Goal: Contribute content

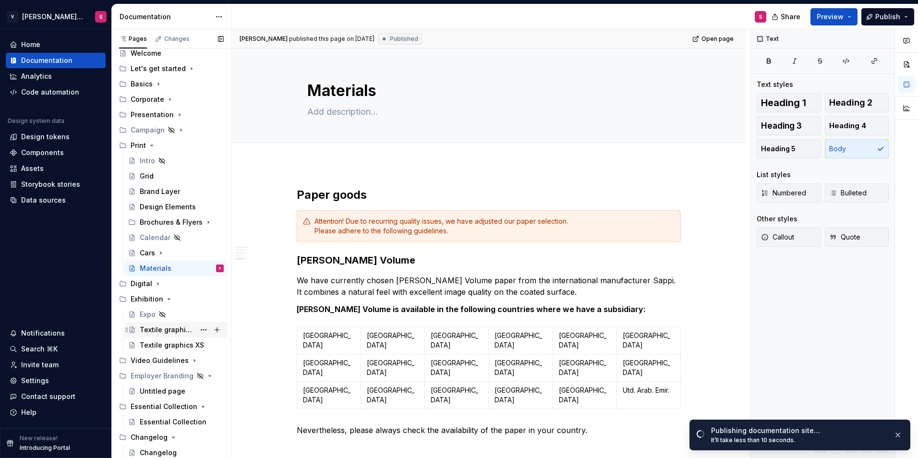
scroll to position [673, 0]
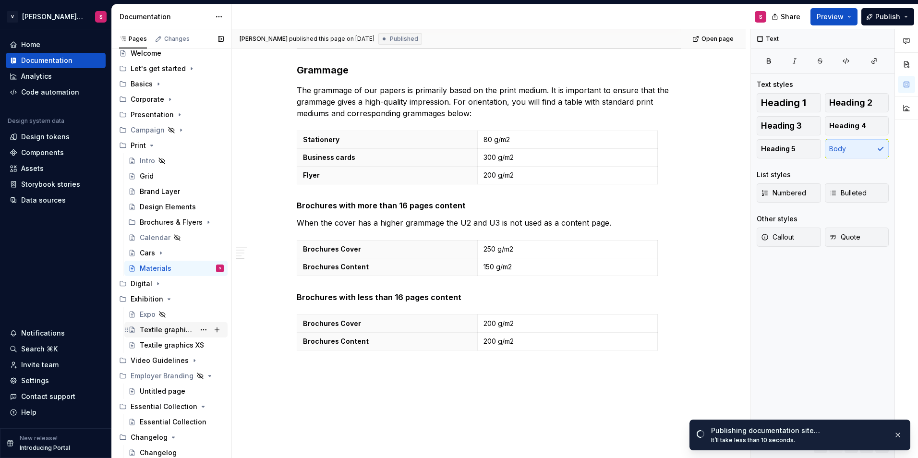
click at [165, 326] on div "Textile graphics S-XL" at bounding box center [167, 330] width 55 height 10
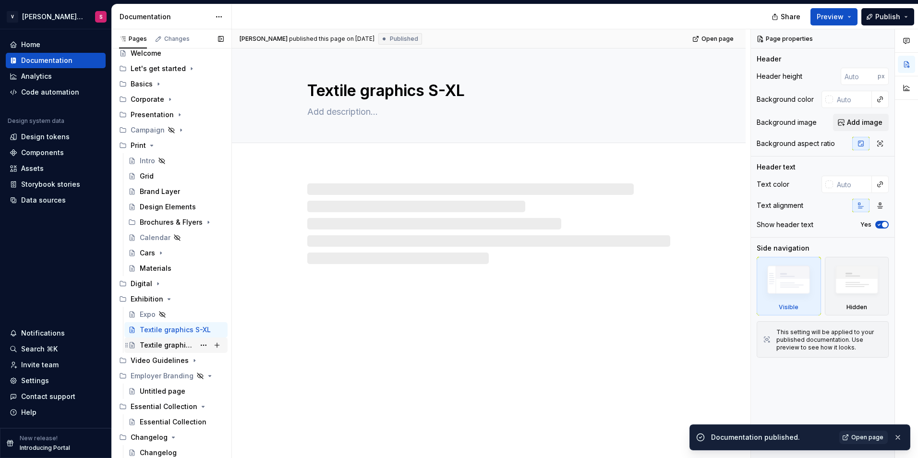
click at [169, 345] on div "Textile graphics XS" at bounding box center [167, 346] width 55 height 10
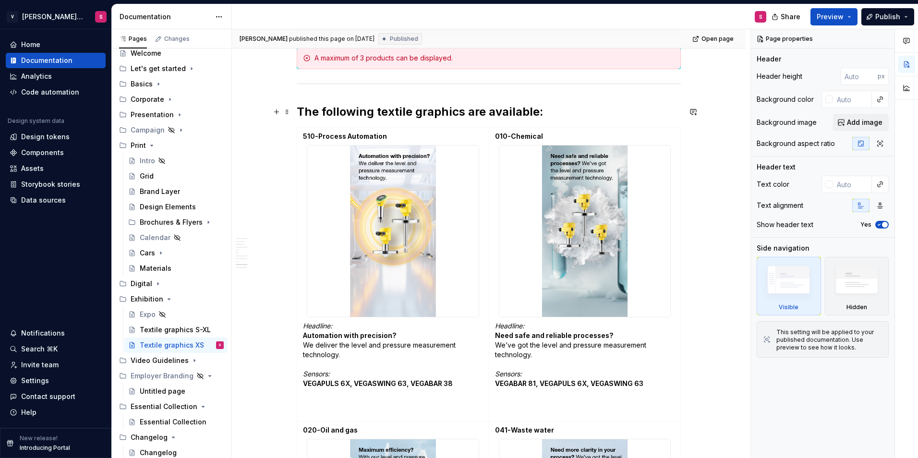
scroll to position [1201, 0]
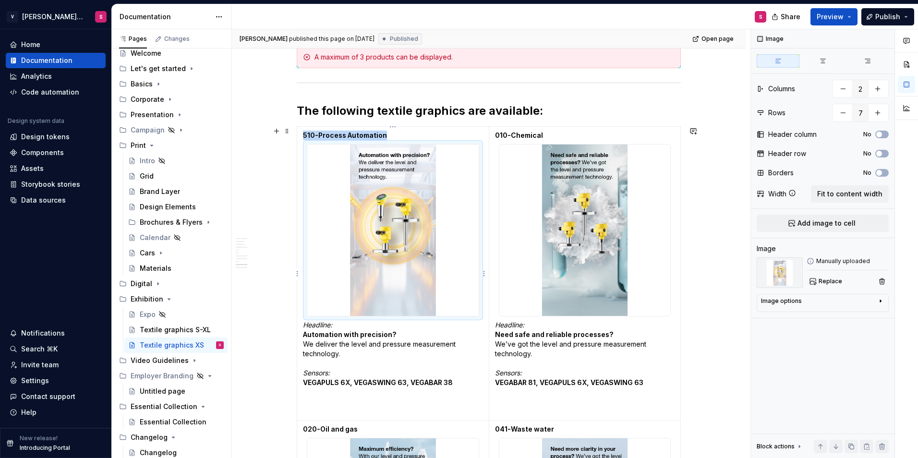
click at [382, 197] on img at bounding box center [392, 230] width 171 height 171
click at [817, 281] on button "Replace" at bounding box center [827, 281] width 40 height 13
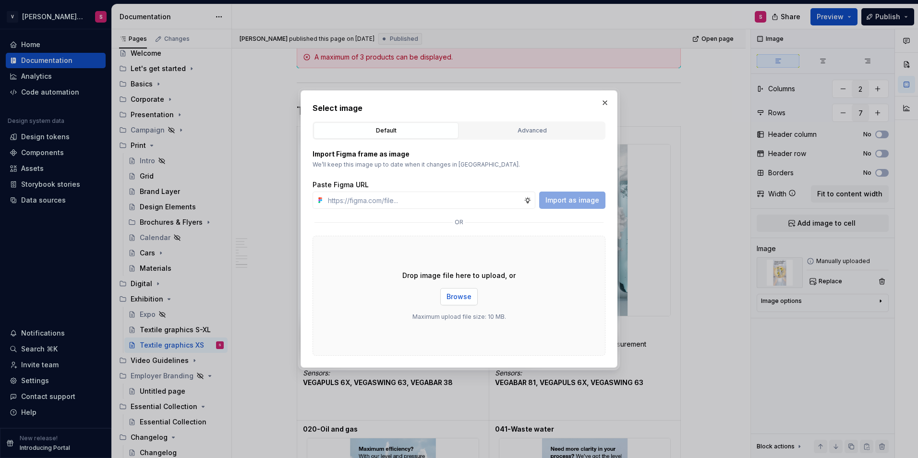
click at [459, 302] on button "Browse" at bounding box center [459, 296] width 37 height 17
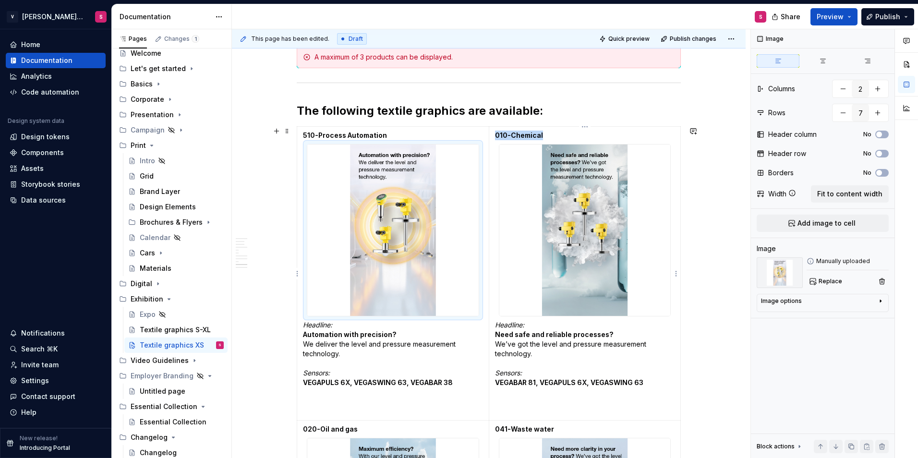
click at [622, 246] on img at bounding box center [585, 230] width 171 height 171
click at [828, 282] on span "Replace" at bounding box center [831, 282] width 24 height 8
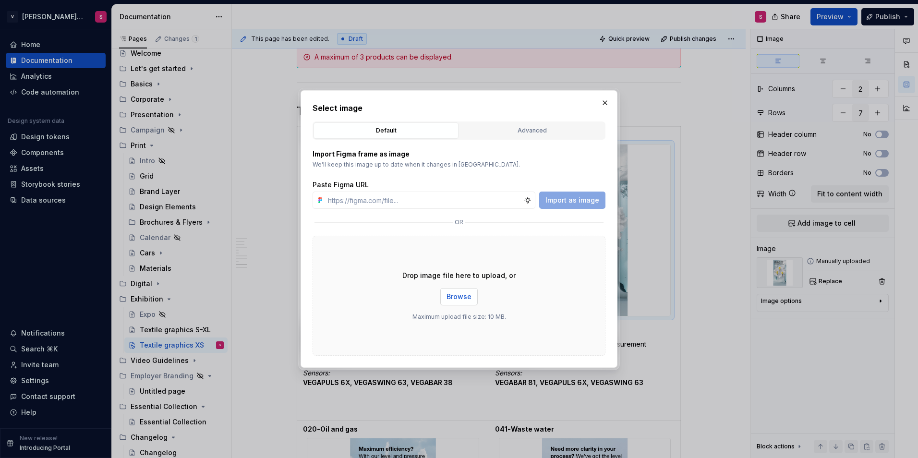
click at [450, 303] on button "Browse" at bounding box center [459, 296] width 37 height 17
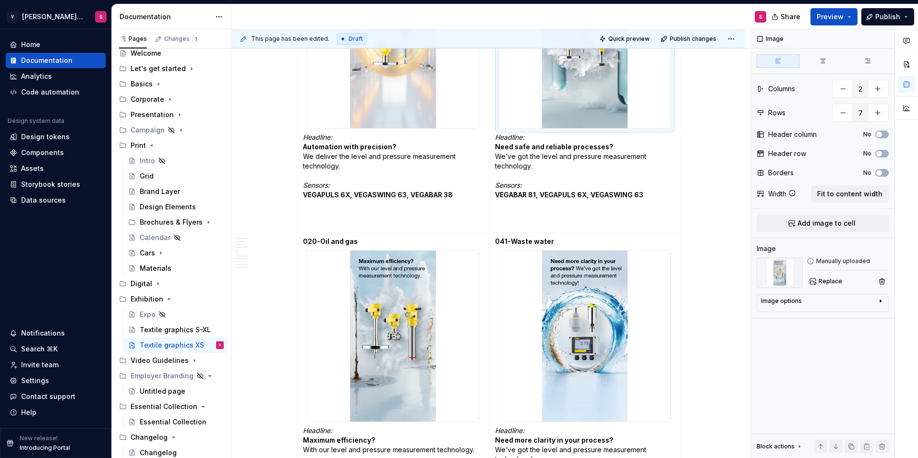
scroll to position [1393, 0]
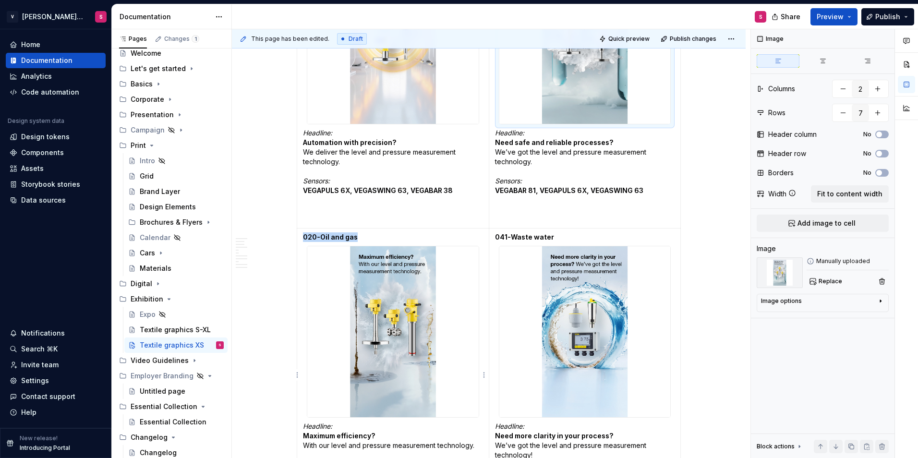
click at [399, 346] on img at bounding box center [392, 331] width 171 height 171
click at [835, 283] on span "Replace" at bounding box center [831, 282] width 24 height 8
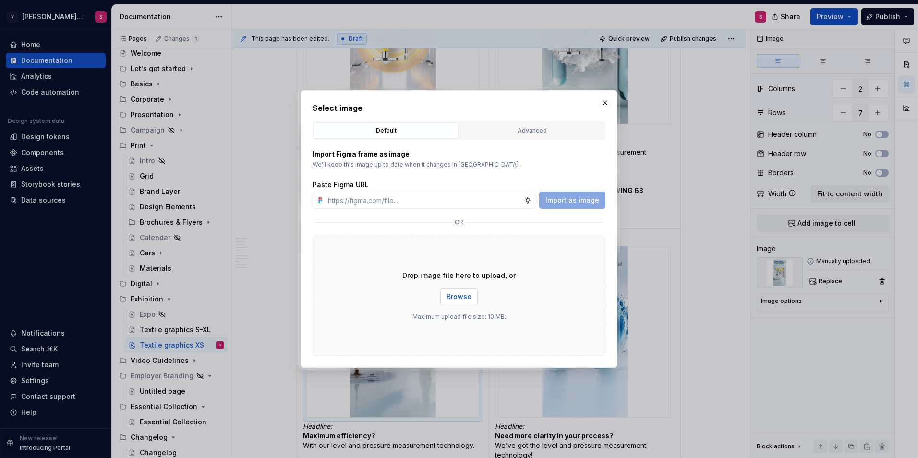
click at [462, 292] on span "Browse" at bounding box center [459, 297] width 25 height 10
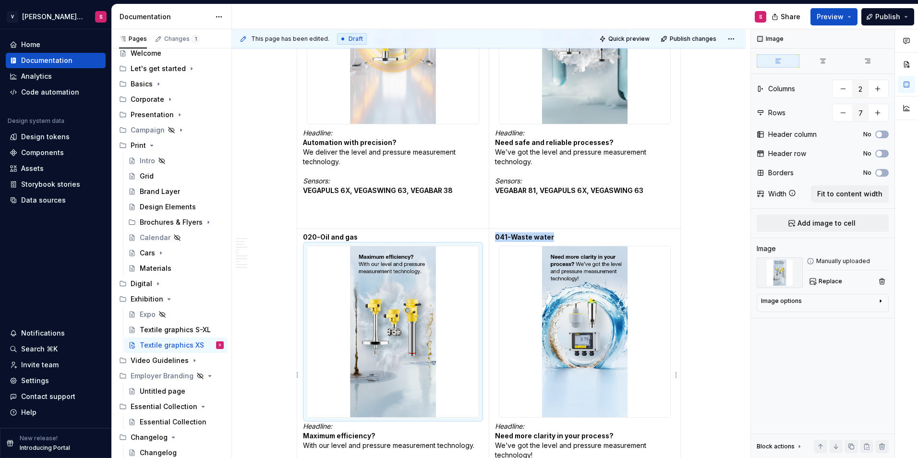
click at [592, 281] on img at bounding box center [585, 331] width 171 height 171
click at [814, 287] on button "Replace" at bounding box center [827, 281] width 40 height 13
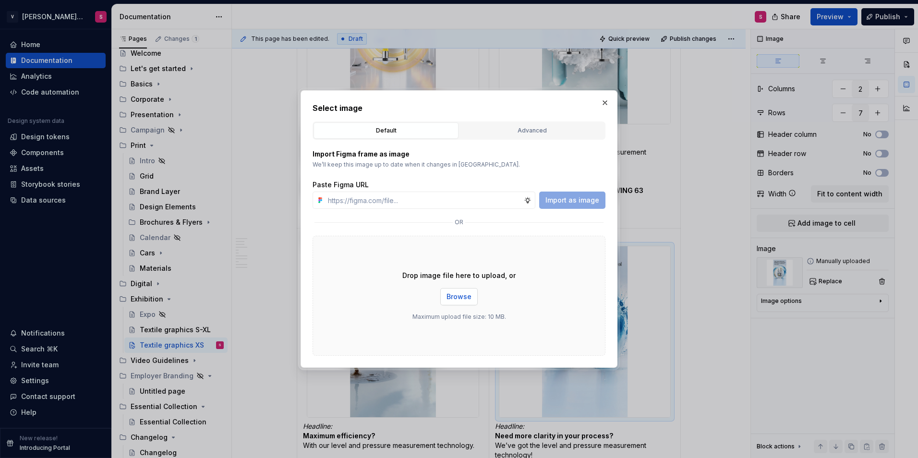
click at [457, 296] on span "Browse" at bounding box center [459, 297] width 25 height 10
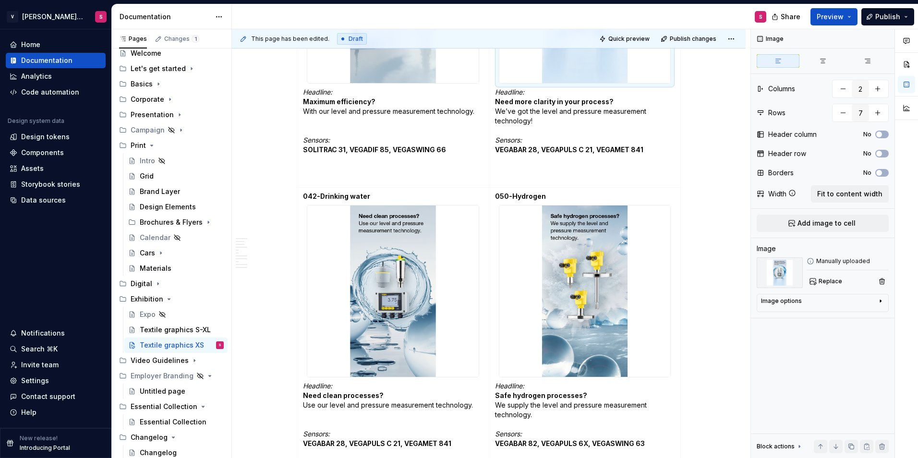
scroll to position [1729, 0]
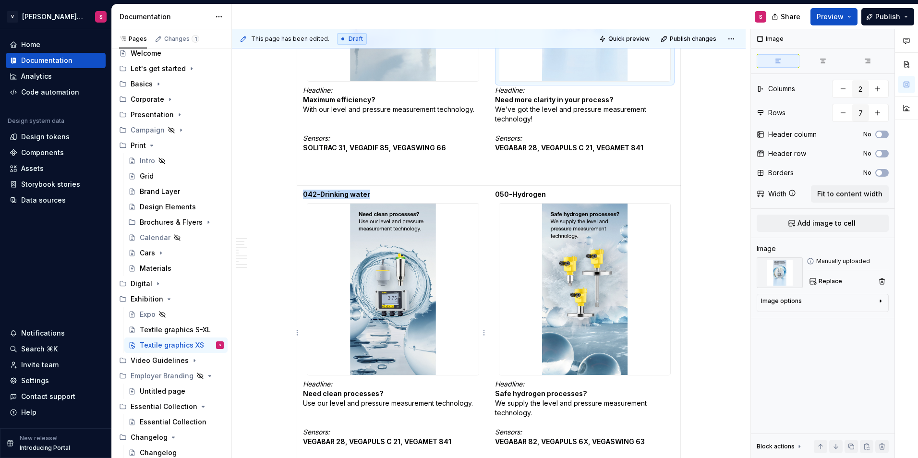
click at [419, 307] on img at bounding box center [392, 289] width 171 height 171
click at [833, 278] on span "Replace" at bounding box center [831, 282] width 24 height 8
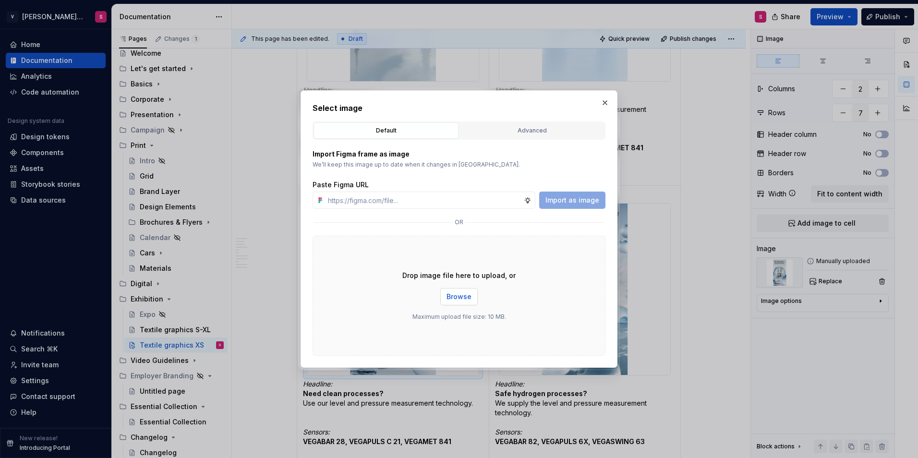
click at [465, 295] on span "Browse" at bounding box center [459, 297] width 25 height 10
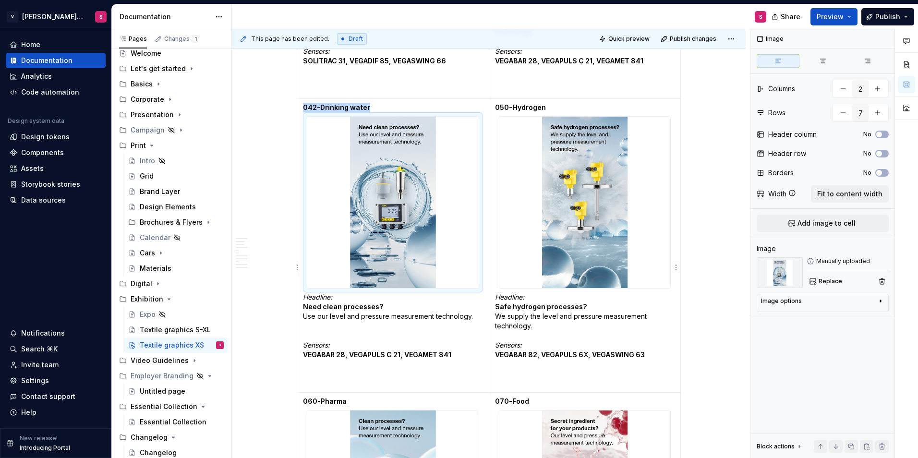
scroll to position [1829, 0]
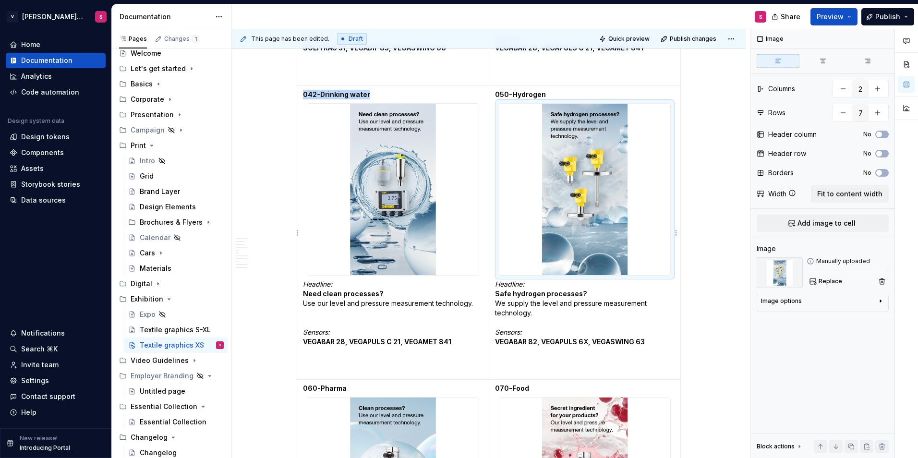
click at [583, 199] on img at bounding box center [585, 189] width 171 height 171
click at [831, 283] on span "Replace" at bounding box center [831, 282] width 24 height 8
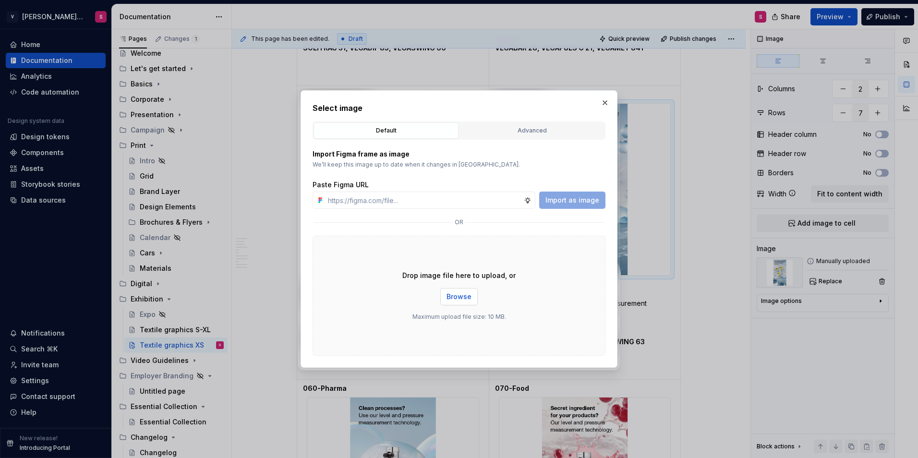
click at [455, 295] on span "Browse" at bounding box center [459, 297] width 25 height 10
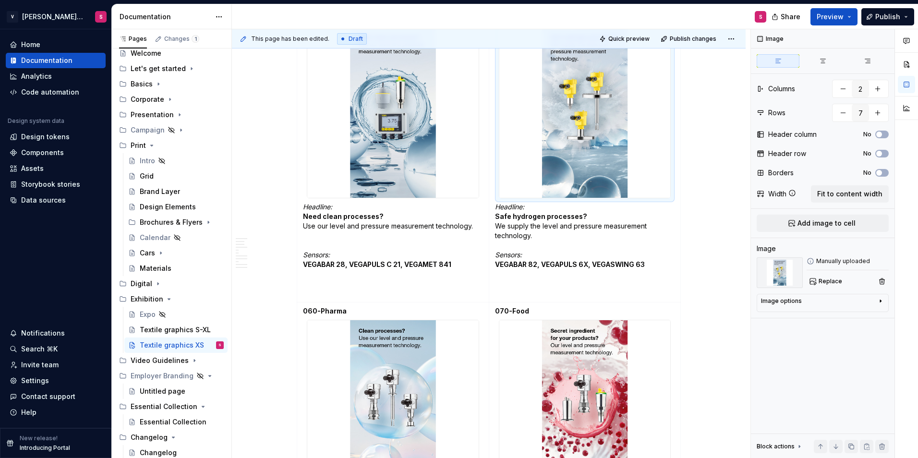
scroll to position [2015, 0]
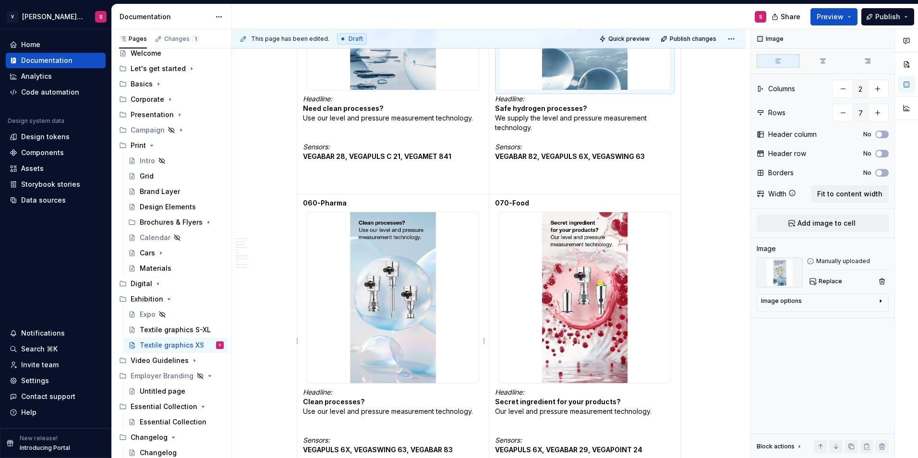
click at [404, 245] on img at bounding box center [392, 297] width 171 height 171
click at [829, 279] on span "Replace" at bounding box center [831, 282] width 24 height 8
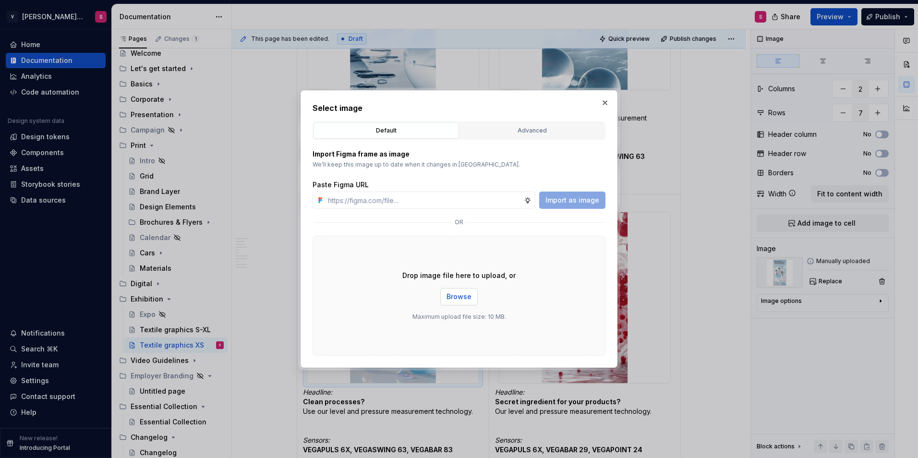
click at [458, 300] on span "Browse" at bounding box center [459, 297] width 25 height 10
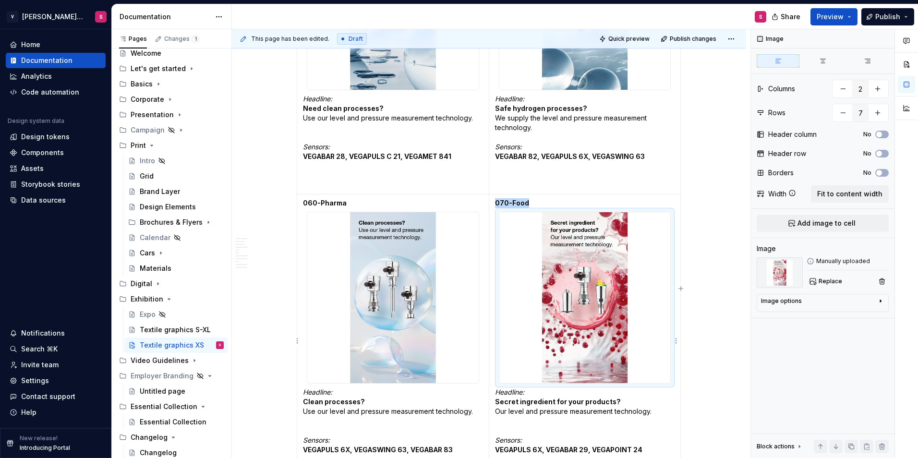
click at [634, 265] on img at bounding box center [585, 297] width 171 height 171
click at [822, 282] on span "Replace" at bounding box center [831, 282] width 24 height 8
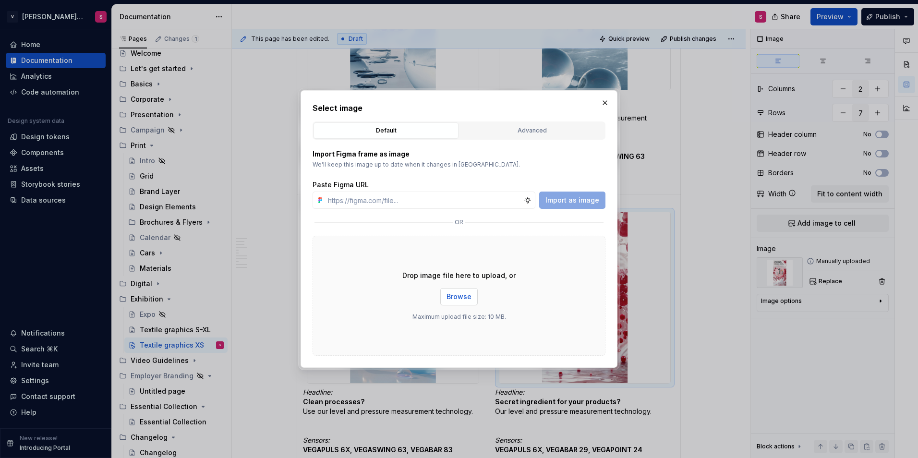
click at [445, 299] on button "Browse" at bounding box center [459, 296] width 37 height 17
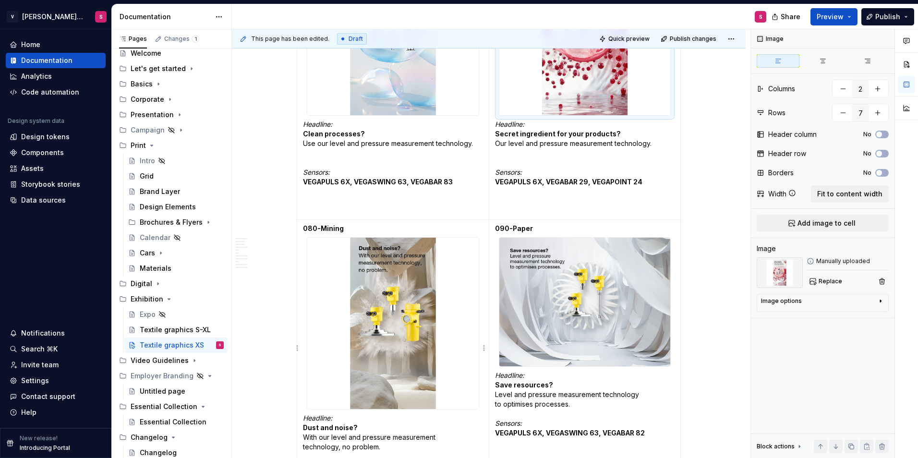
scroll to position [2303, 0]
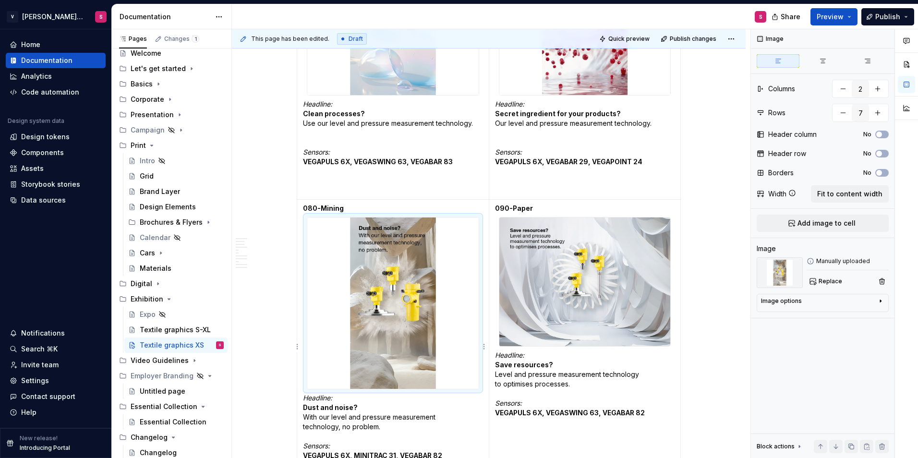
click at [385, 287] on img at bounding box center [392, 303] width 171 height 171
click at [836, 283] on span "Replace" at bounding box center [831, 282] width 24 height 8
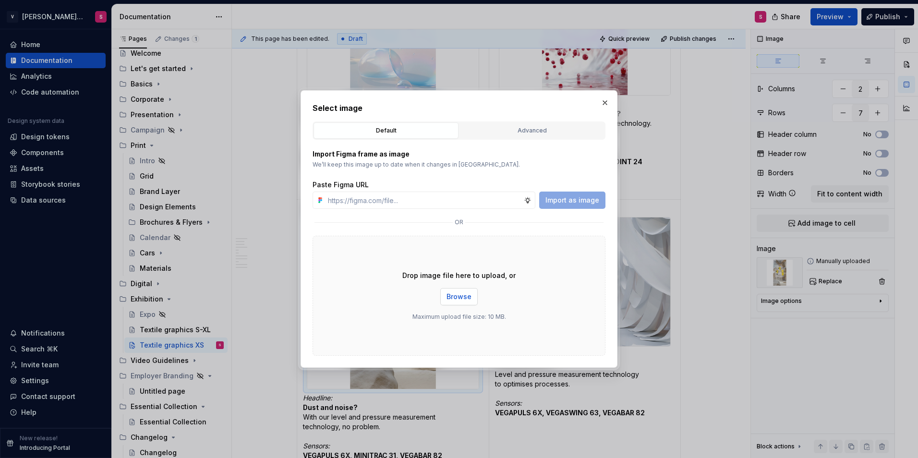
click at [460, 301] on span "Browse" at bounding box center [459, 297] width 25 height 10
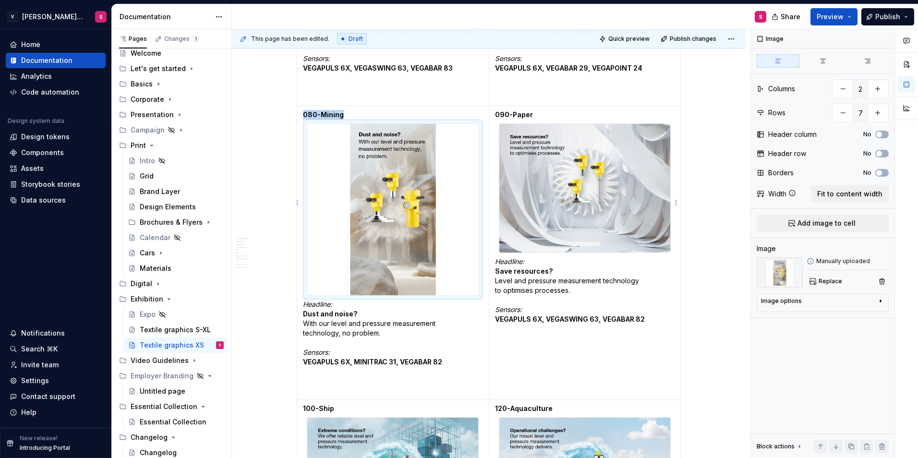
scroll to position [2447, 0]
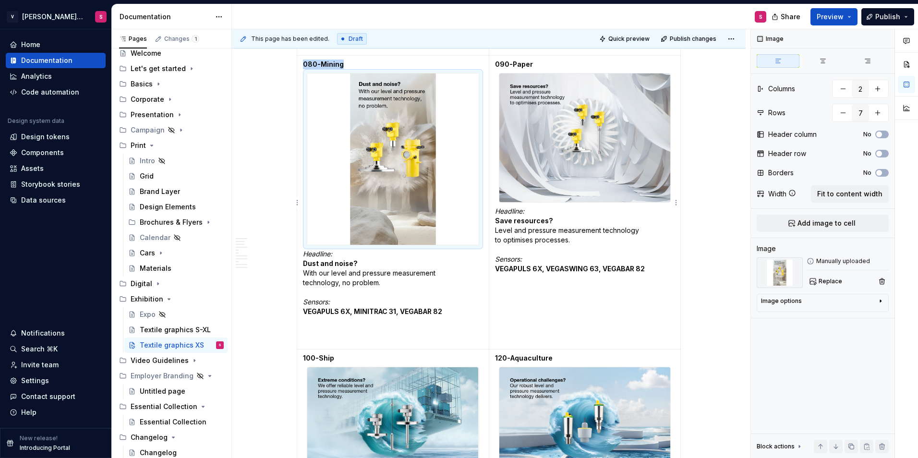
click at [609, 141] on img at bounding box center [585, 137] width 171 height 128
click at [834, 284] on span "Replace" at bounding box center [831, 282] width 24 height 8
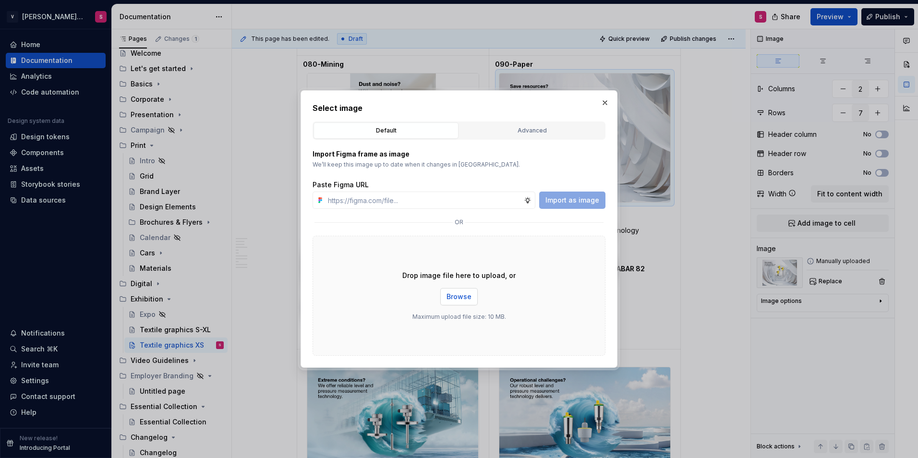
click at [463, 289] on button "Browse" at bounding box center [459, 296] width 37 height 17
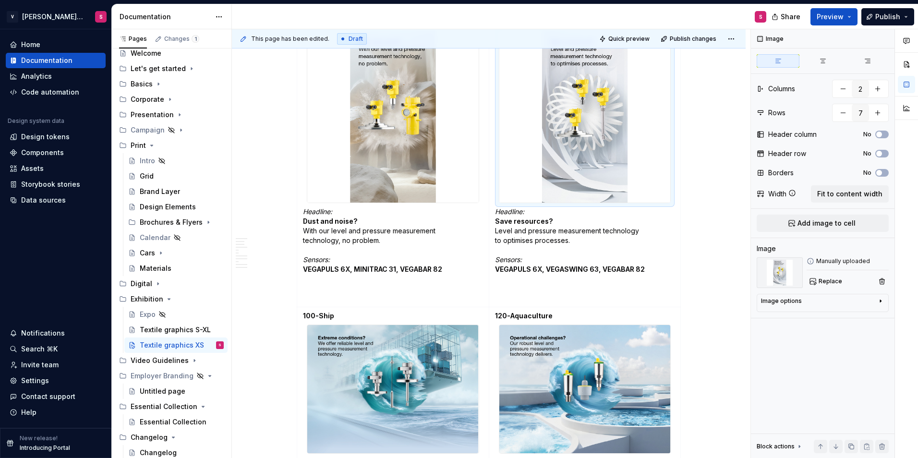
scroll to position [2543, 0]
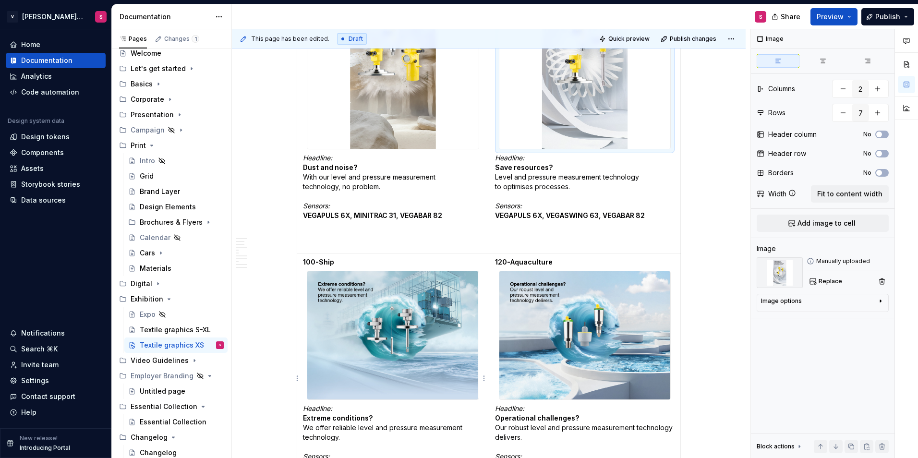
click at [409, 296] on img at bounding box center [392, 335] width 171 height 128
click at [826, 281] on span "Replace" at bounding box center [831, 282] width 24 height 8
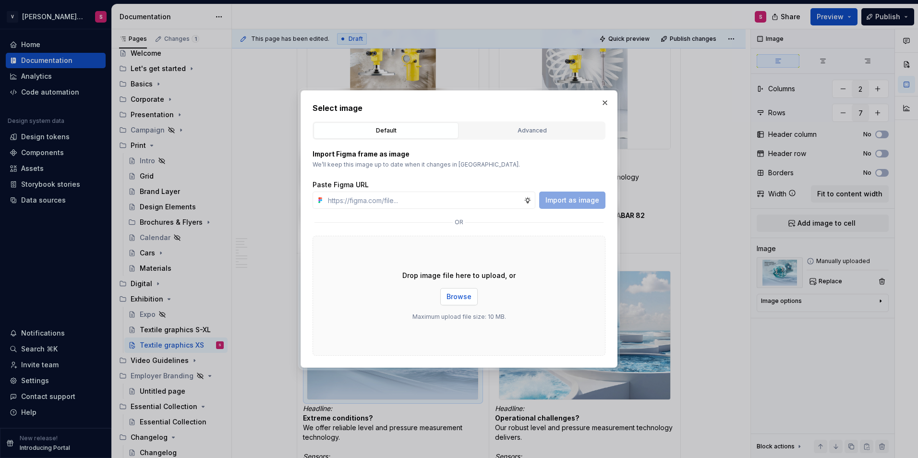
click at [467, 301] on span "Browse" at bounding box center [459, 297] width 25 height 10
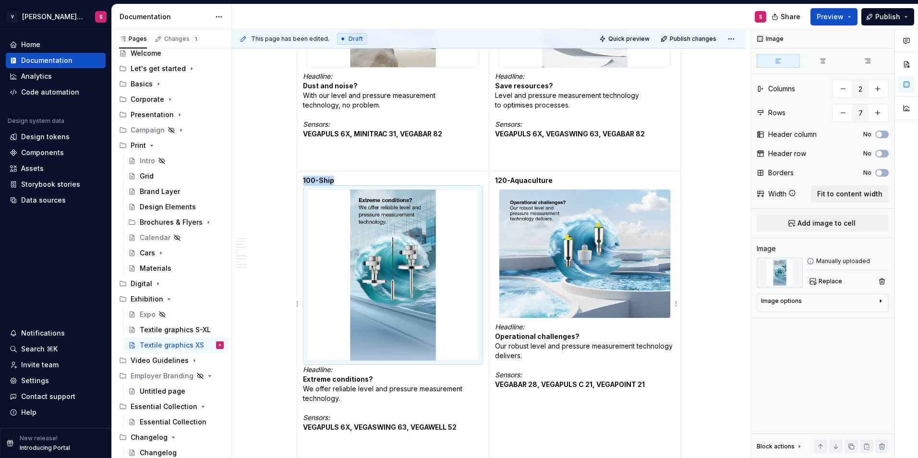
scroll to position [2639, 0]
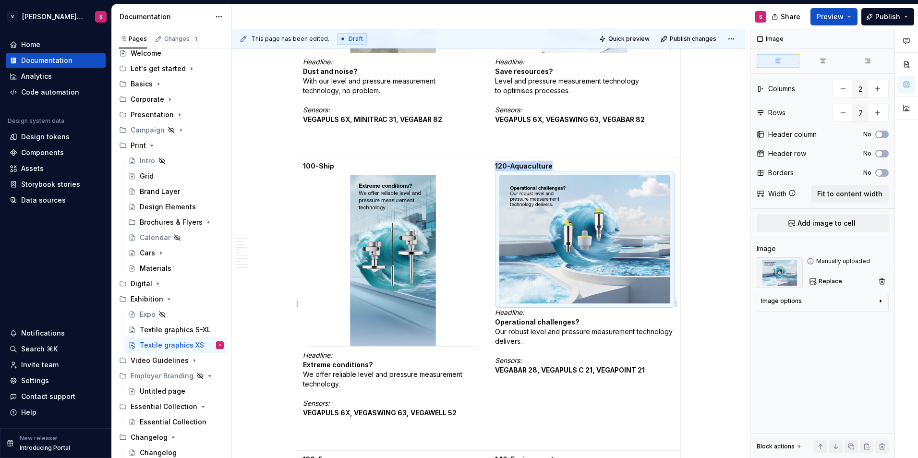
click at [630, 249] on img at bounding box center [585, 239] width 171 height 128
click at [837, 286] on button "Replace" at bounding box center [827, 281] width 40 height 13
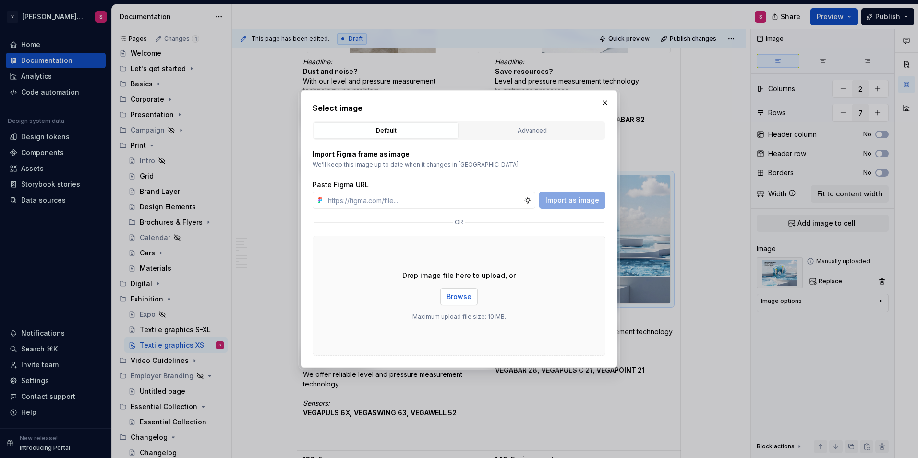
click at [464, 297] on span "Browse" at bounding box center [459, 297] width 25 height 10
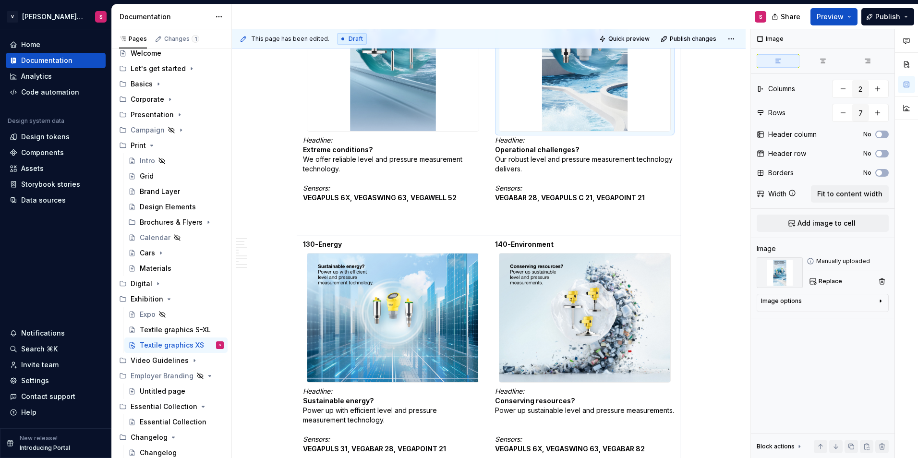
scroll to position [2879, 0]
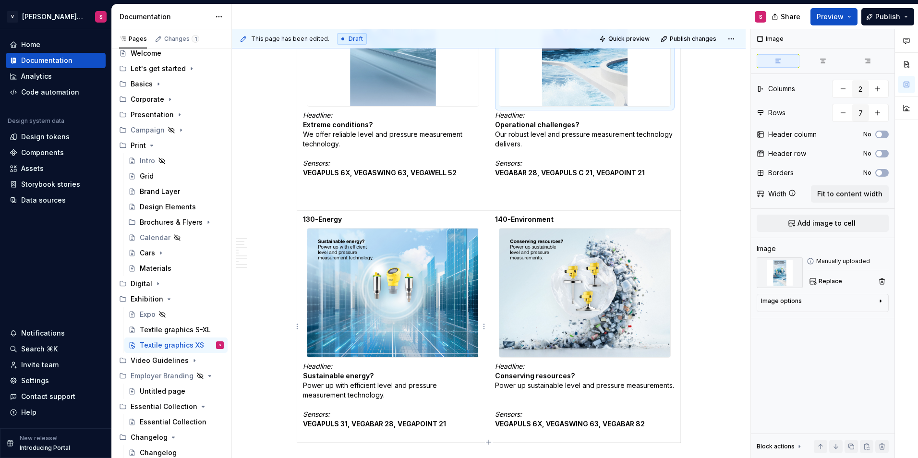
click at [380, 256] on img at bounding box center [392, 293] width 171 height 128
click at [817, 283] on button "Replace" at bounding box center [827, 281] width 40 height 13
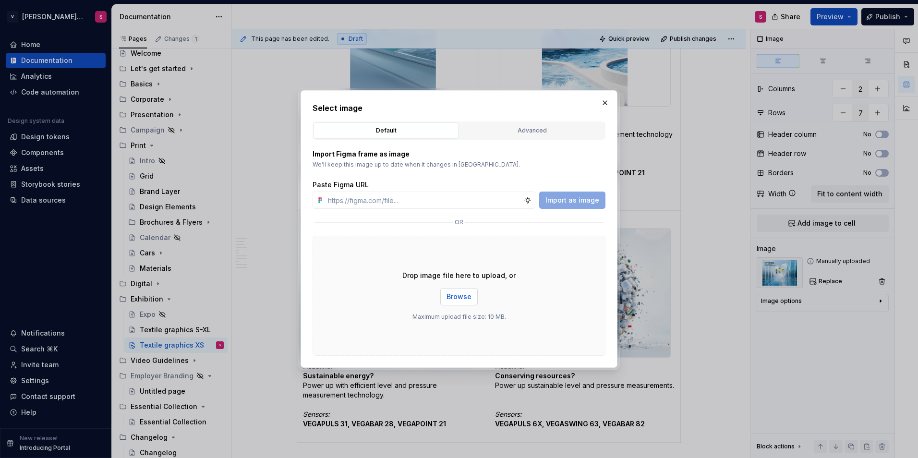
click at [450, 294] on span "Browse" at bounding box center [459, 297] width 25 height 10
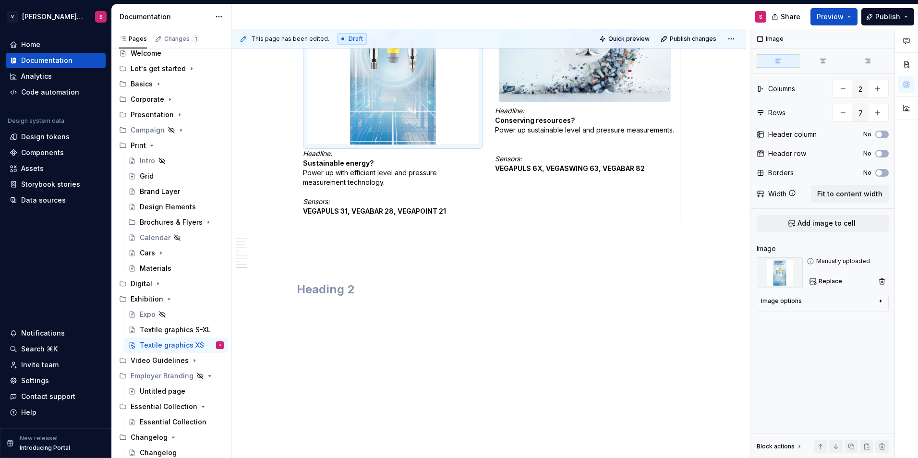
scroll to position [3039, 0]
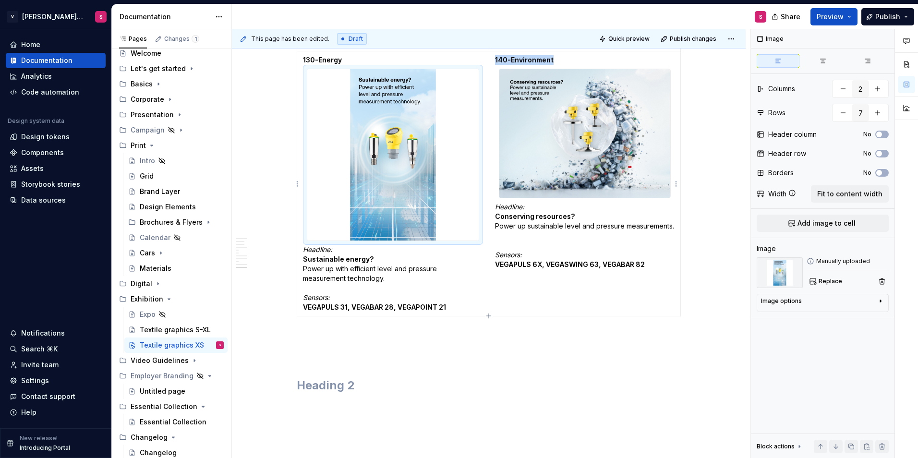
click at [572, 164] on img at bounding box center [585, 133] width 171 height 128
click at [829, 280] on span "Replace" at bounding box center [831, 282] width 24 height 8
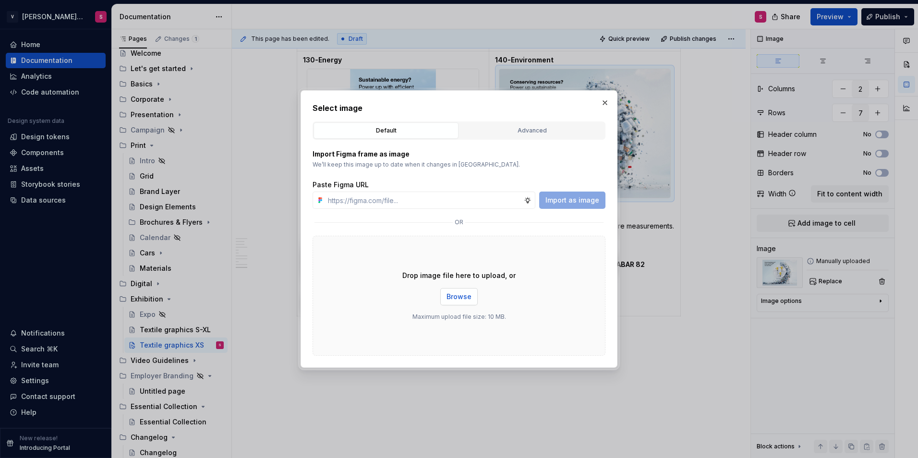
click at [455, 298] on span "Browse" at bounding box center [459, 297] width 25 height 10
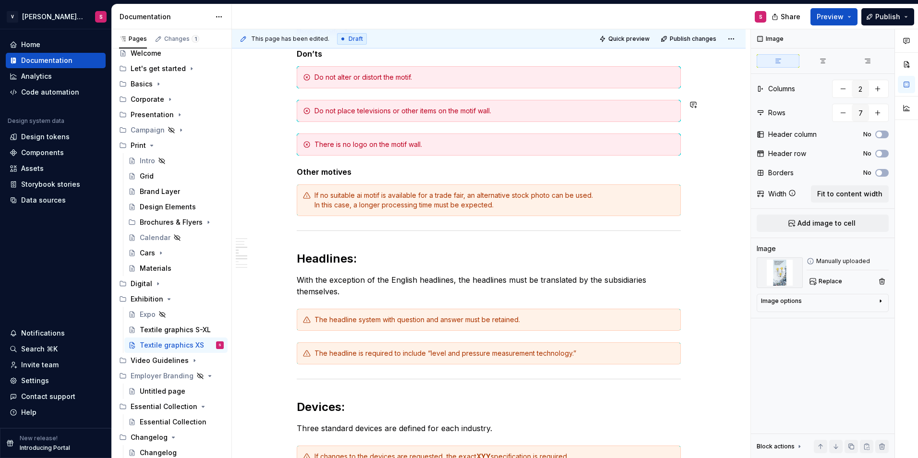
scroll to position [671, 0]
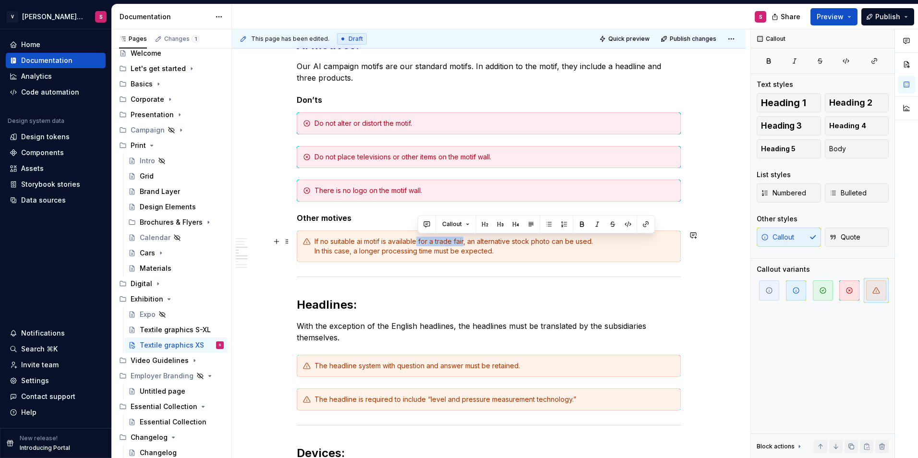
drag, startPoint x: 464, startPoint y: 242, endPoint x: 417, endPoint y: 241, distance: 46.6
click at [417, 241] on div "If no suitable ai motif is available for a trade fair, an alternative stock pho…" at bounding box center [495, 246] width 360 height 19
click at [499, 302] on h2 "Headlines:" at bounding box center [489, 304] width 384 height 15
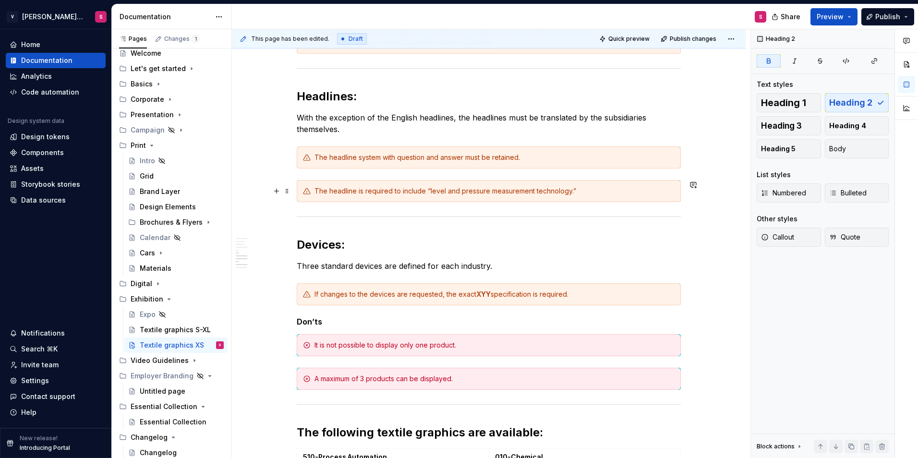
scroll to position [911, 0]
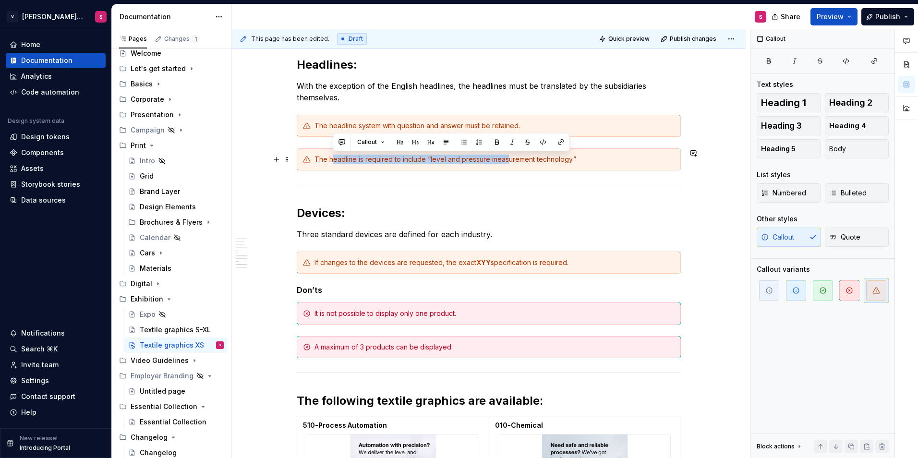
drag, startPoint x: 334, startPoint y: 156, endPoint x: 514, endPoint y: 156, distance: 179.2
click at [507, 156] on div "The headline is required to include “level and pressure measurement technology.”" at bounding box center [495, 160] width 360 height 10
click at [603, 159] on div "The headline is required to include “level and pressure measurement technology.”" at bounding box center [495, 160] width 360 height 10
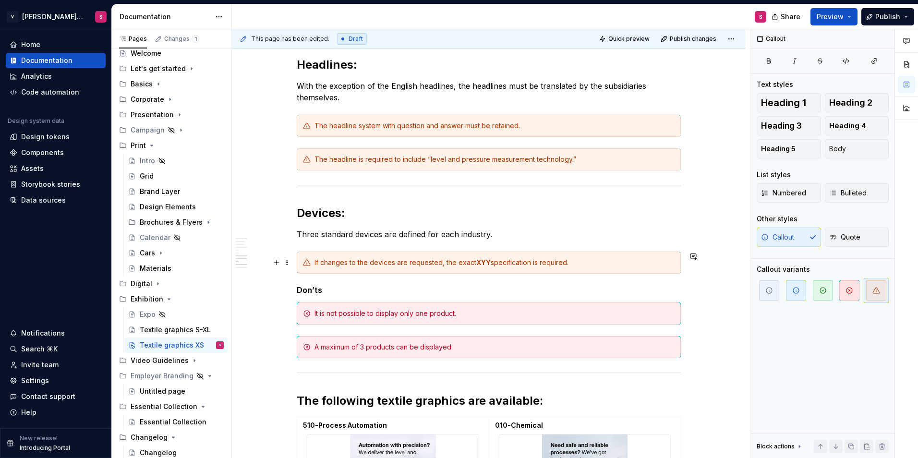
click at [627, 261] on div "If changes to the devices are requested, the exact XYY specification is require…" at bounding box center [495, 263] width 360 height 10
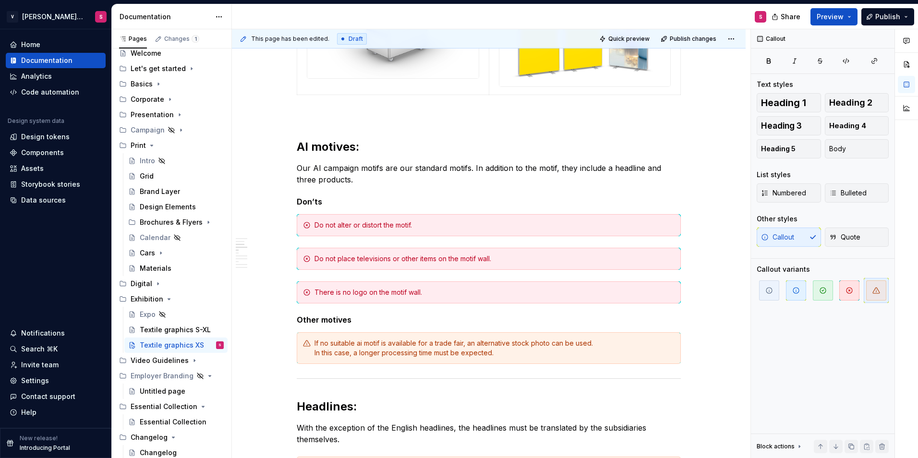
scroll to position [671, 0]
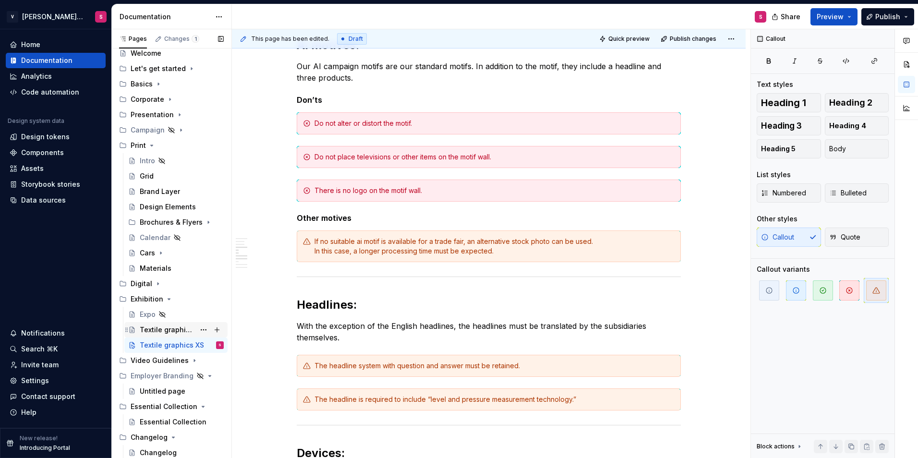
click at [171, 328] on div "Textile graphics S-XL" at bounding box center [167, 330] width 55 height 10
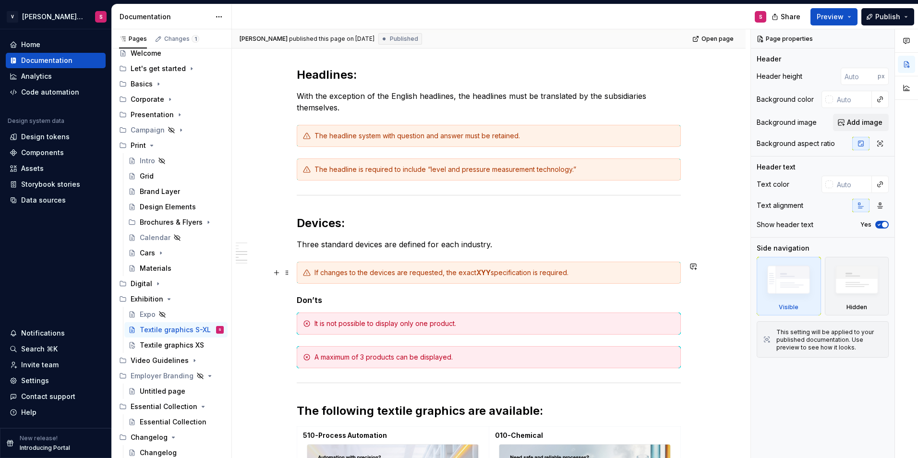
scroll to position [384, 0]
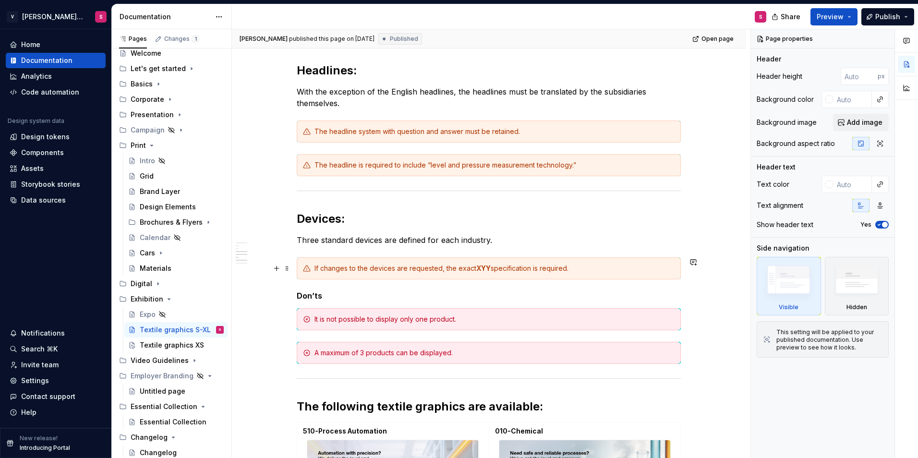
click at [483, 268] on strong "XYY" at bounding box center [484, 268] width 14 height 8
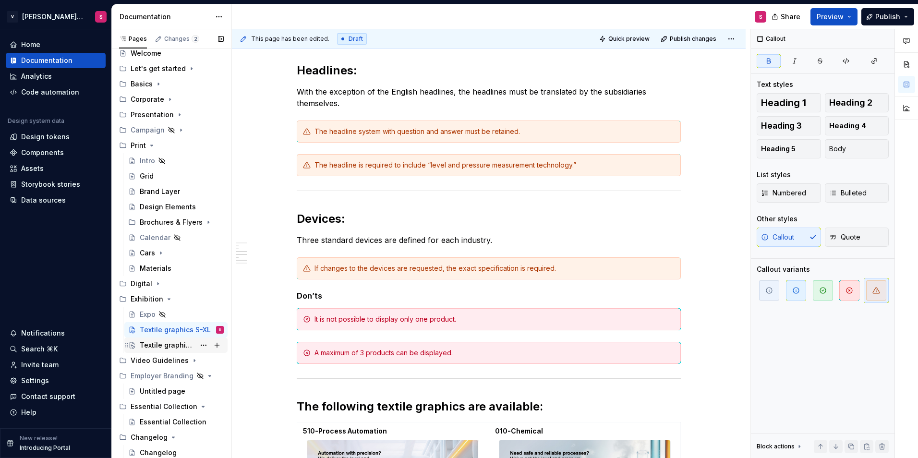
click at [156, 349] on div "Textile graphics XS" at bounding box center [167, 346] width 55 height 10
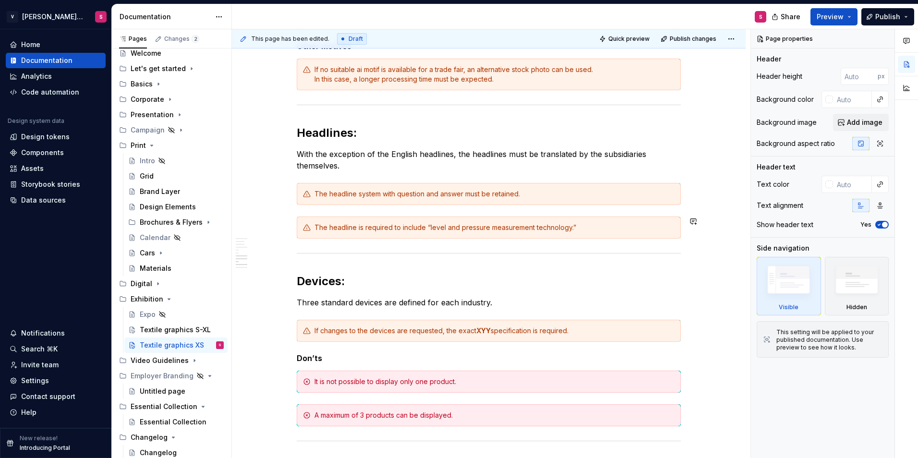
scroll to position [865, 0]
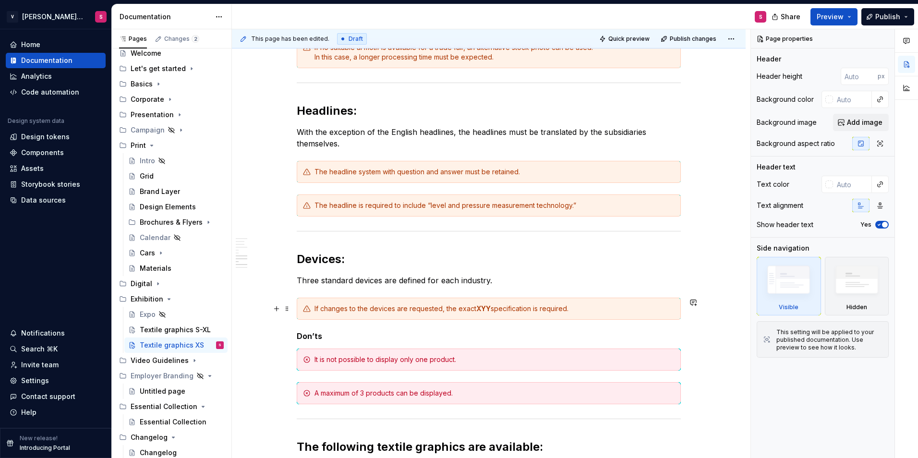
type textarea "*"
click at [487, 308] on strong "XYY" at bounding box center [484, 309] width 14 height 8
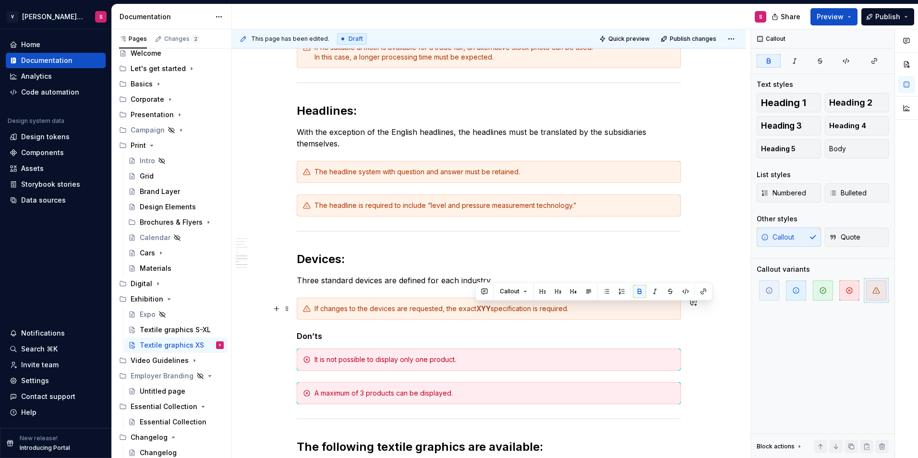
click at [487, 308] on strong "XYY" at bounding box center [484, 309] width 14 height 8
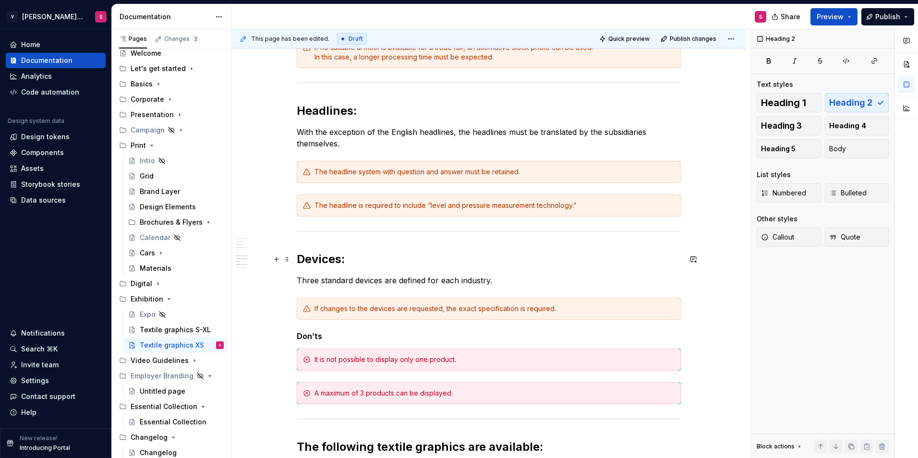
click at [518, 255] on h2 "Devices:" at bounding box center [489, 259] width 384 height 15
click at [502, 286] on p "Three standard devices are defined for each industry." at bounding box center [489, 281] width 384 height 12
click at [351, 254] on h2 "Devices:" at bounding box center [489, 259] width 384 height 15
click at [497, 283] on p "Three standard devices are defined for each industry." at bounding box center [489, 281] width 384 height 12
click at [343, 254] on h2 "Devices:" at bounding box center [489, 259] width 384 height 15
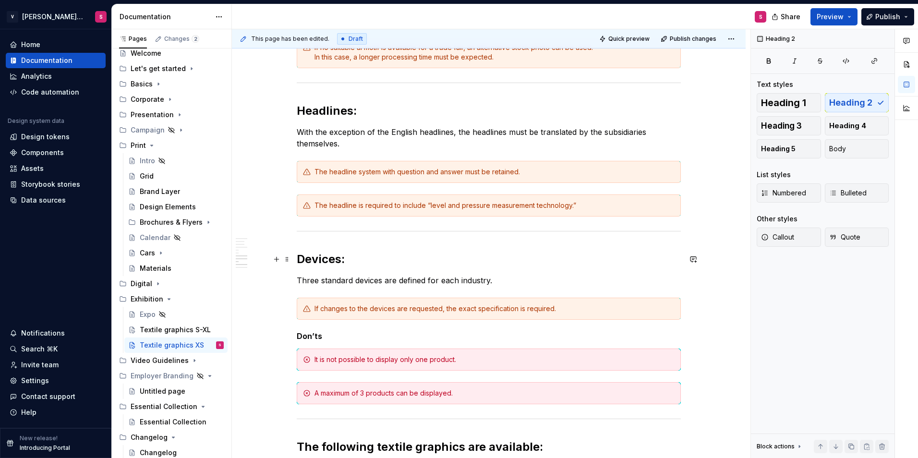
click at [453, 263] on h2 "Devices:" at bounding box center [489, 259] width 384 height 15
click at [511, 281] on p "Three standard devices are defined for each industry." at bounding box center [489, 281] width 384 height 12
click at [371, 256] on h2 "Devices:" at bounding box center [489, 259] width 384 height 15
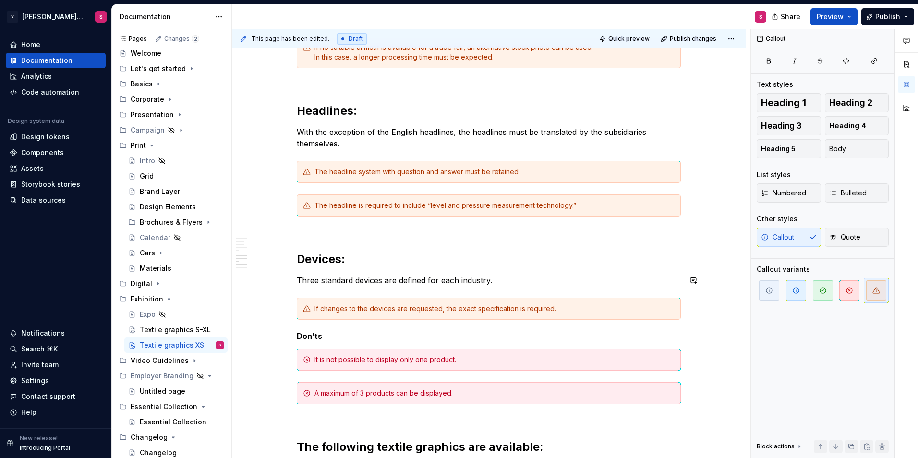
click at [520, 281] on p "Three standard devices are defined for each industry." at bounding box center [489, 281] width 384 height 12
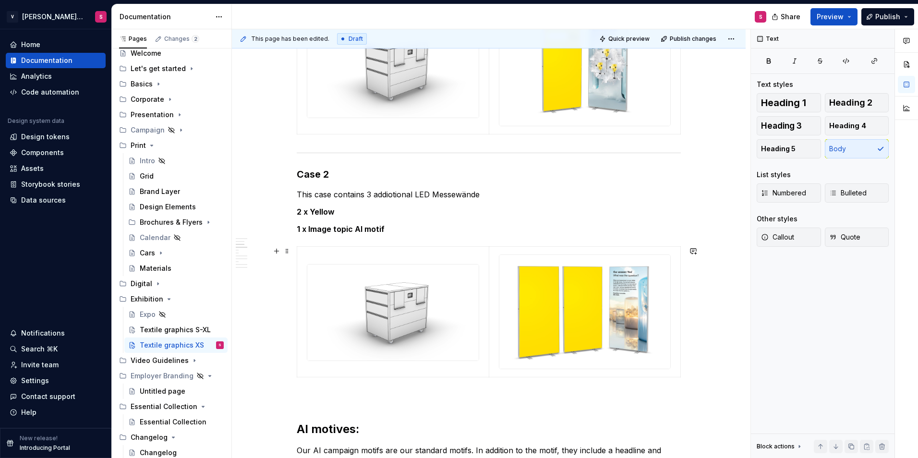
scroll to position [190, 0]
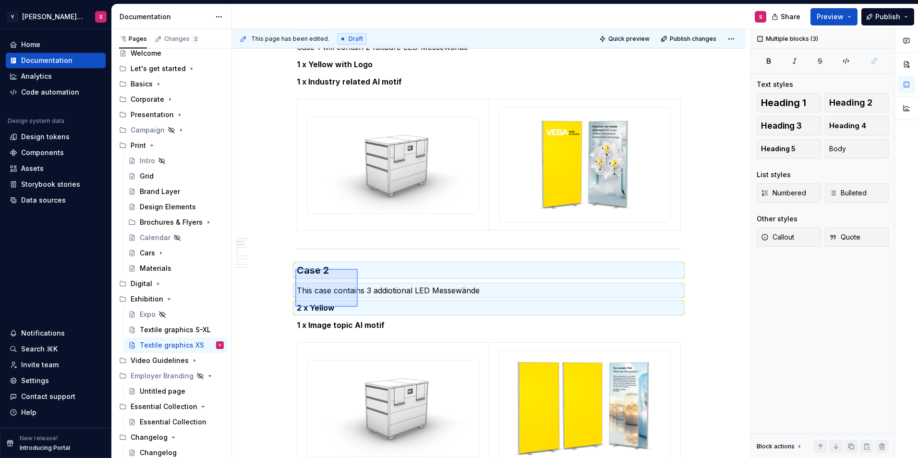
drag, startPoint x: 295, startPoint y: 269, endPoint x: 395, endPoint y: 318, distance: 111.5
click at [376, 316] on div "This page has been edited. Draft Quick preview Publish changes Textile graphics…" at bounding box center [491, 243] width 519 height 429
click at [404, 324] on p "1 x Image topic AI motif" at bounding box center [489, 325] width 384 height 12
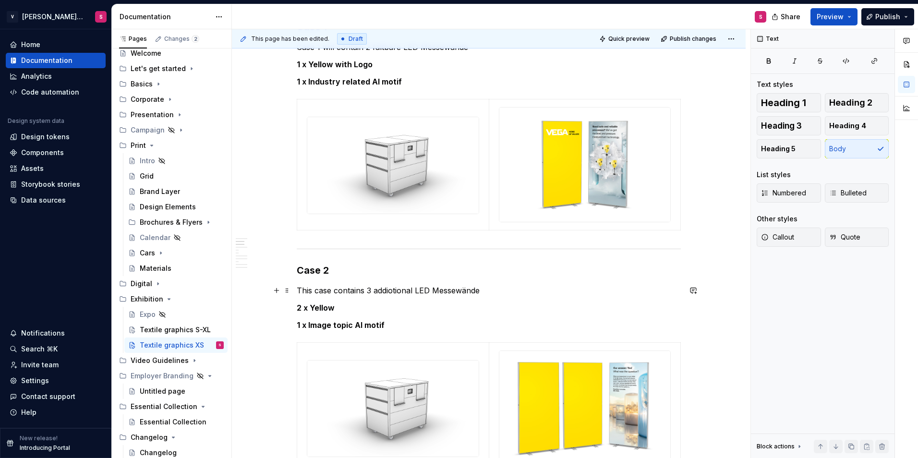
click at [338, 305] on p "2 x Yellow" at bounding box center [489, 308] width 384 height 12
click at [397, 319] on p "1 x Image topic AI motif" at bounding box center [489, 325] width 384 height 12
click at [351, 305] on p "2 x Yellow" at bounding box center [489, 308] width 384 height 12
click at [394, 323] on p "1 x Image topic AI motif" at bounding box center [489, 325] width 384 height 12
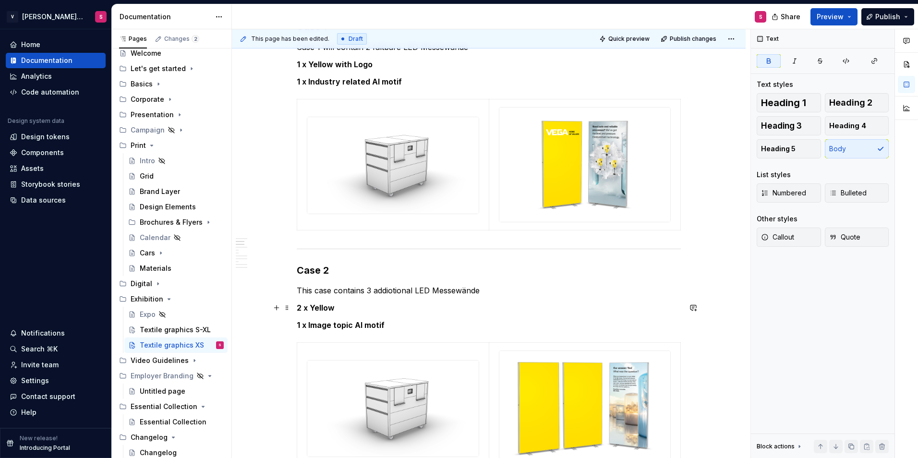
click at [355, 310] on p "2 x Yellow" at bounding box center [489, 308] width 384 height 12
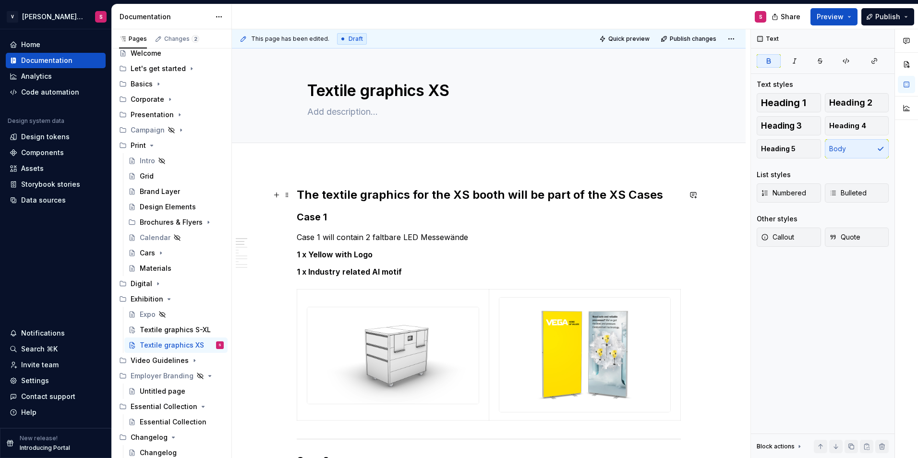
click at [300, 192] on h2 "The textile graphics for the XS booth will be part of the XS Cases" at bounding box center [489, 194] width 384 height 15
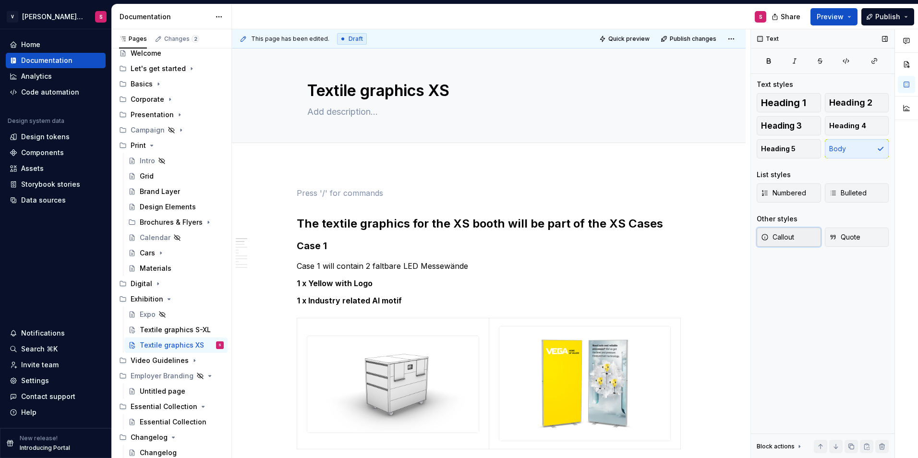
click at [796, 239] on button "Callout" at bounding box center [789, 237] width 64 height 19
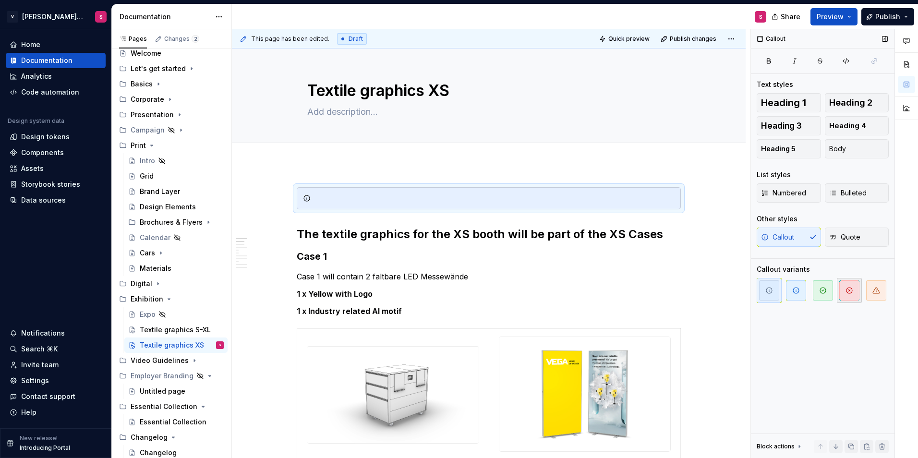
click at [852, 293] on icon "button" at bounding box center [850, 291] width 8 height 8
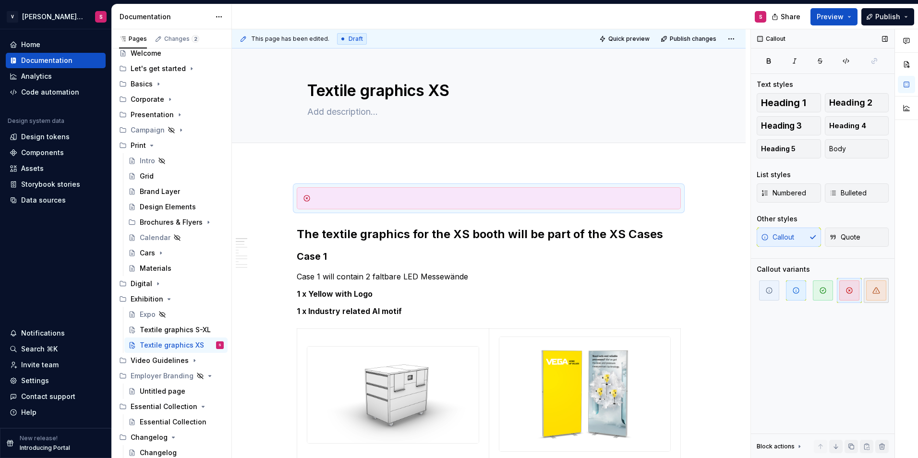
click at [874, 287] on icon "button" at bounding box center [877, 291] width 8 height 8
click at [486, 189] on div at bounding box center [489, 198] width 384 height 22
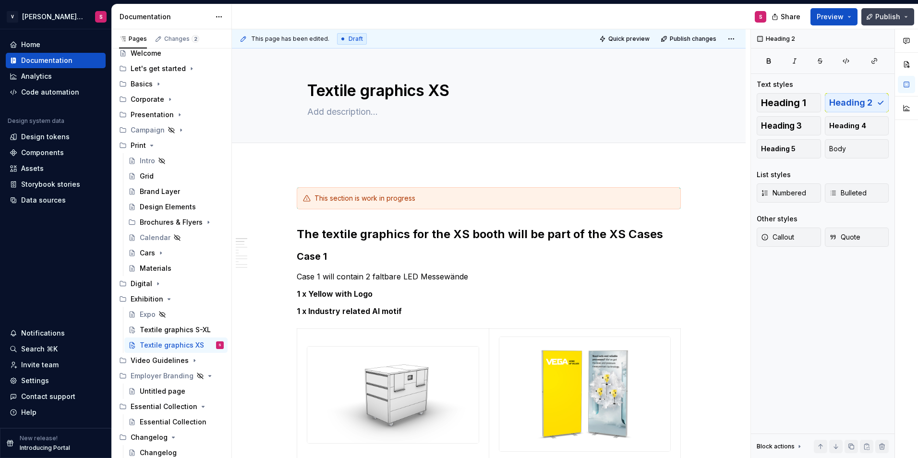
click at [886, 15] on span "Publish" at bounding box center [888, 17] width 25 height 10
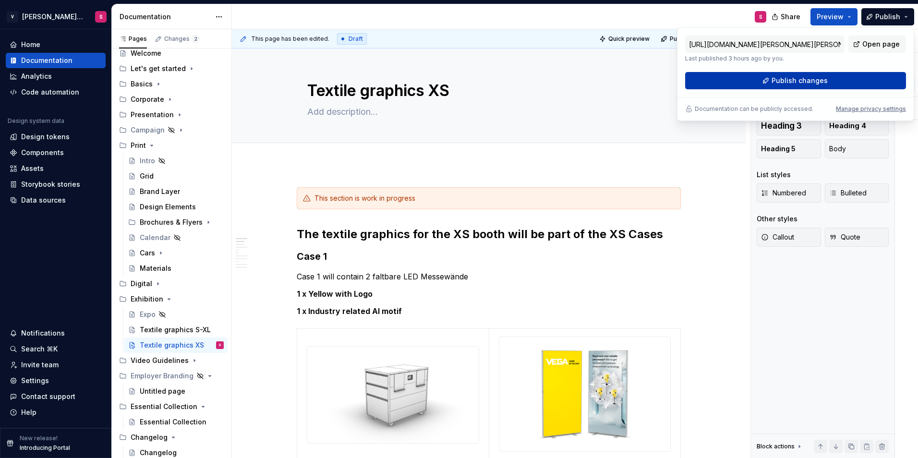
drag, startPoint x: 886, startPoint y: 15, endPoint x: 816, endPoint y: 79, distance: 94.6
click at [816, 79] on span "Publish changes" at bounding box center [800, 81] width 56 height 10
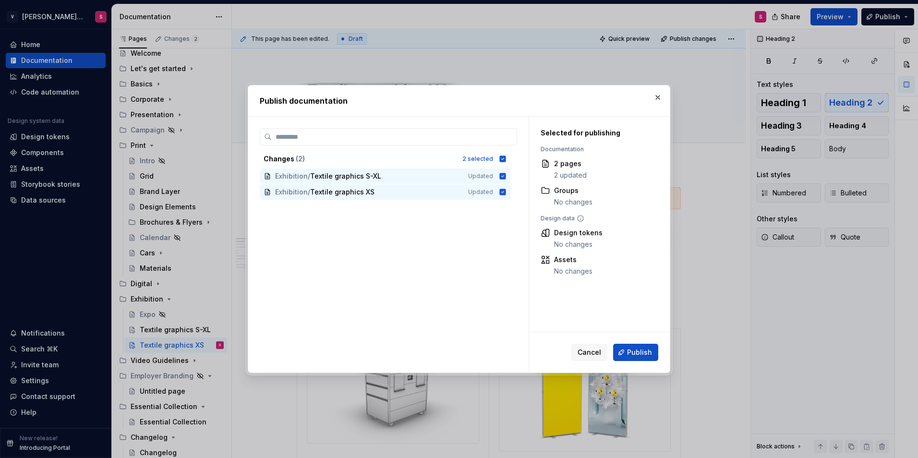
click at [626, 357] on button "Publish" at bounding box center [635, 352] width 45 height 17
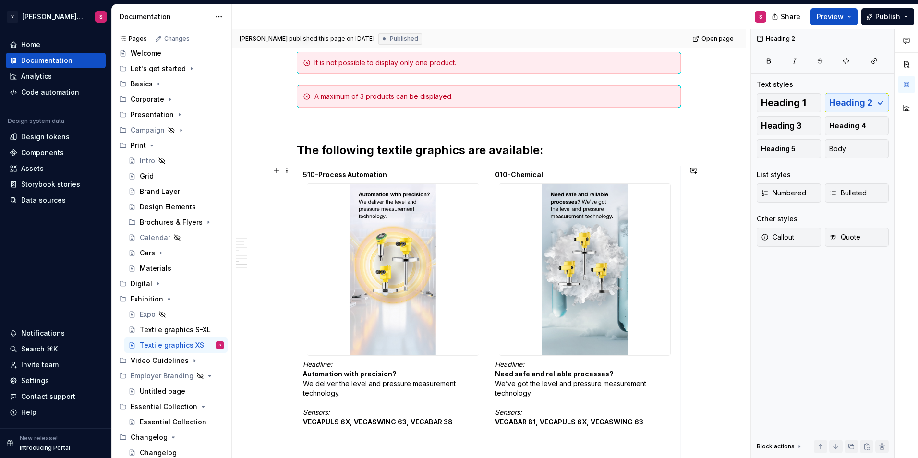
scroll to position [1153, 0]
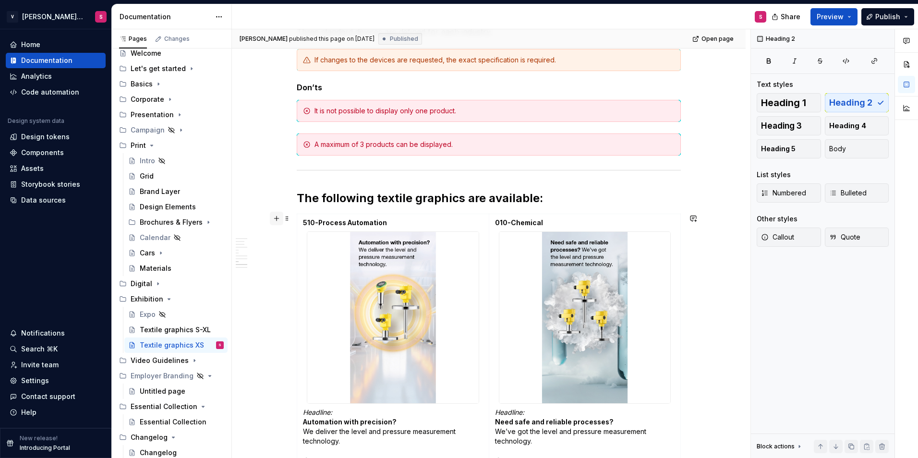
click at [276, 219] on button "button" at bounding box center [276, 218] width 13 height 13
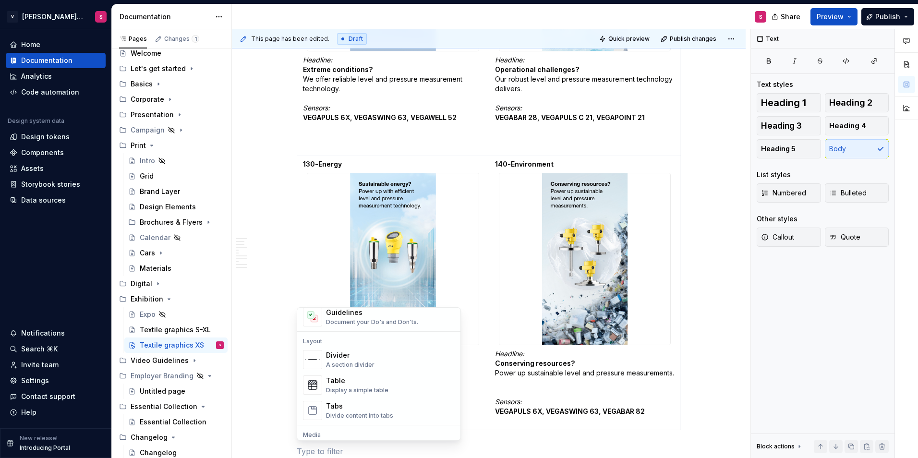
scroll to position [288, 0]
click at [332, 363] on div "Divider A section divider" at bounding box center [350, 362] width 49 height 18
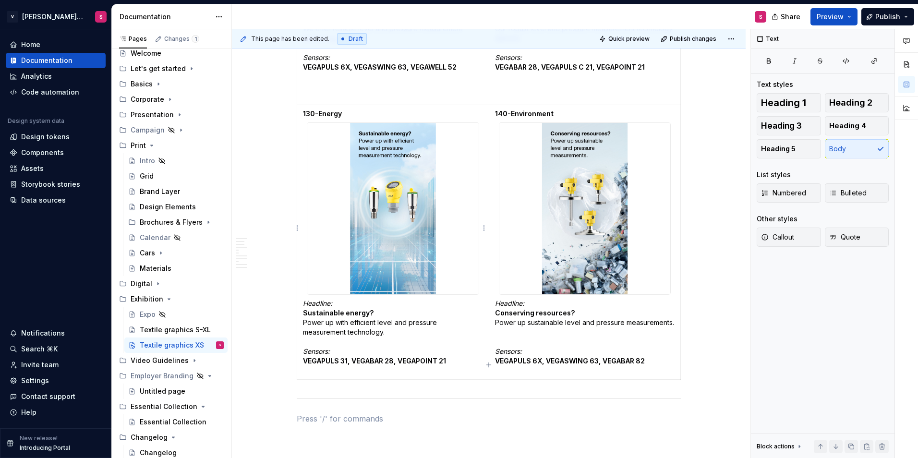
scroll to position [3040, 0]
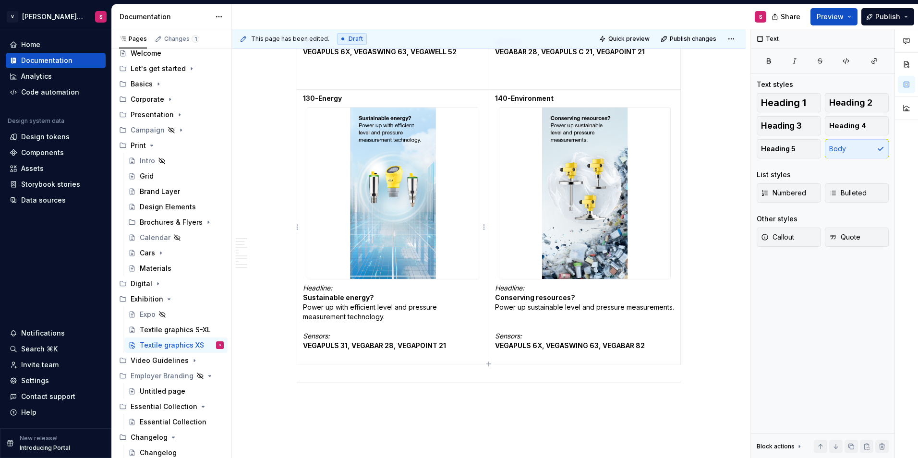
drag, startPoint x: 288, startPoint y: 385, endPoint x: 355, endPoint y: 300, distance: 107.8
click at [404, 318] on p "Headline: Sustainable energy? Power up with efficient level and pressure measur…" at bounding box center [393, 316] width 180 height 67
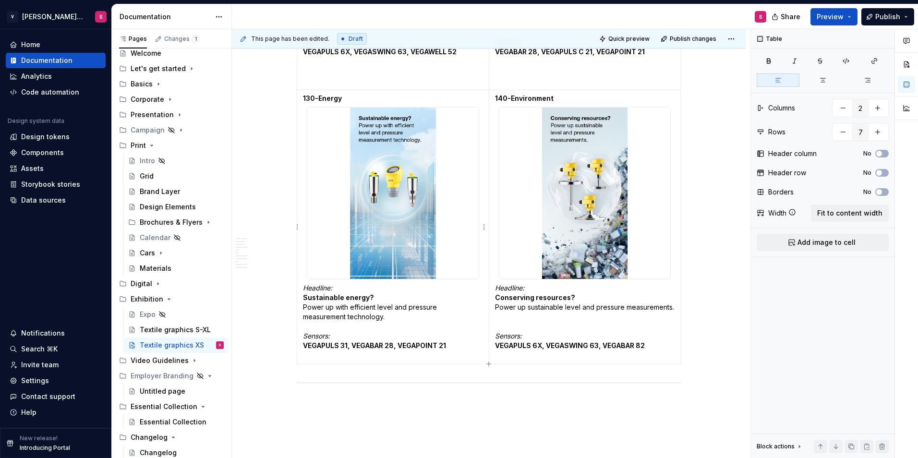
click at [341, 323] on p "Headline: Sustainable energy? Power up with efficient level and pressure measur…" at bounding box center [393, 316] width 180 height 67
click at [398, 321] on p "Headline: Sustainable energy? Power up with efficient level and pressure measur…" at bounding box center [393, 316] width 180 height 67
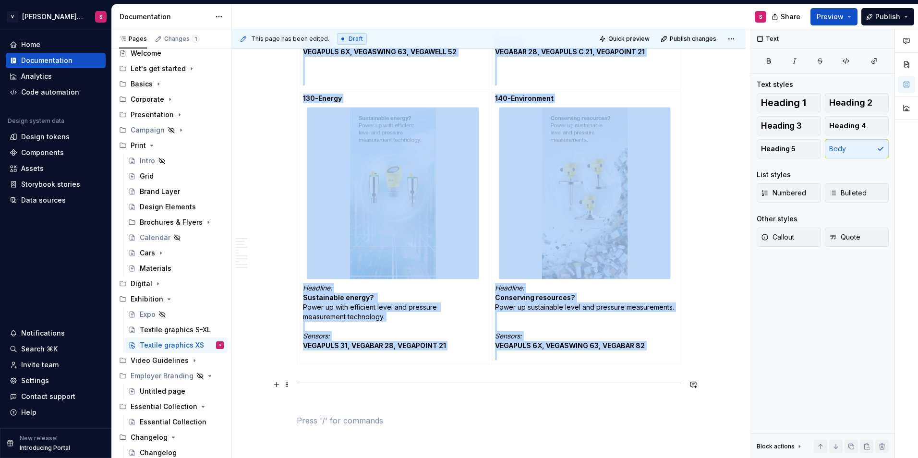
click at [303, 381] on div at bounding box center [489, 383] width 384 height 6
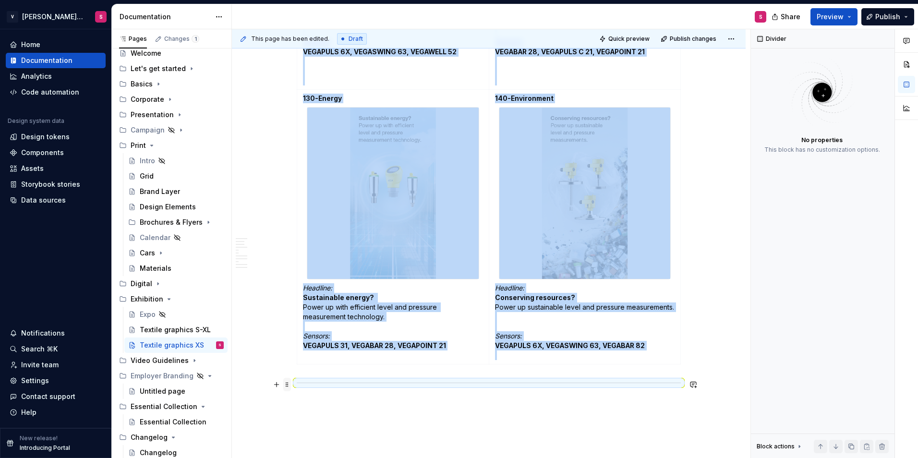
click at [288, 387] on span at bounding box center [287, 384] width 8 height 13
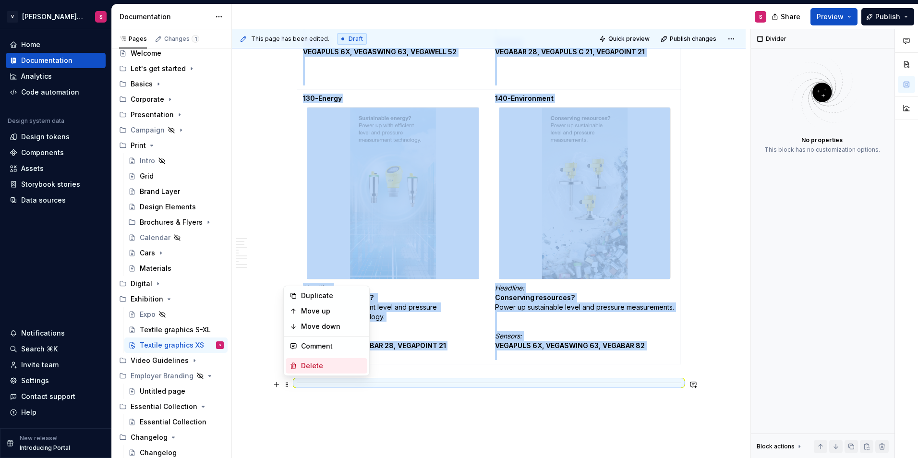
click at [312, 366] on div "Delete" at bounding box center [332, 366] width 62 height 10
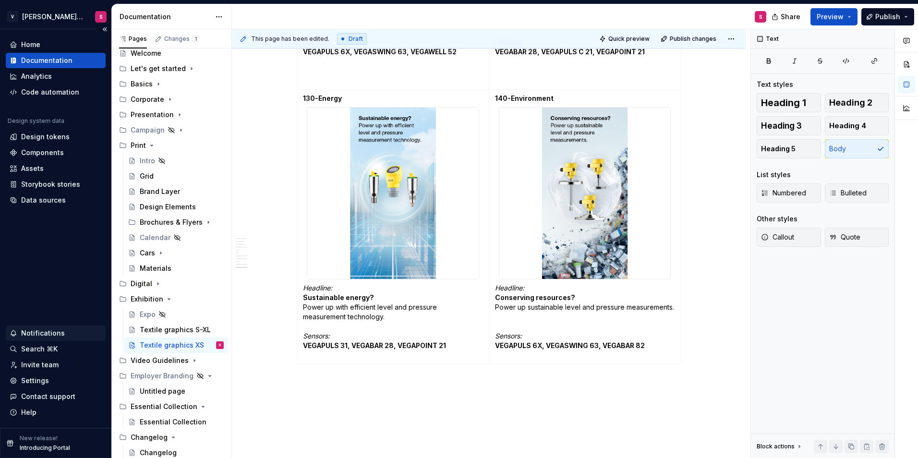
type textarea "*"
